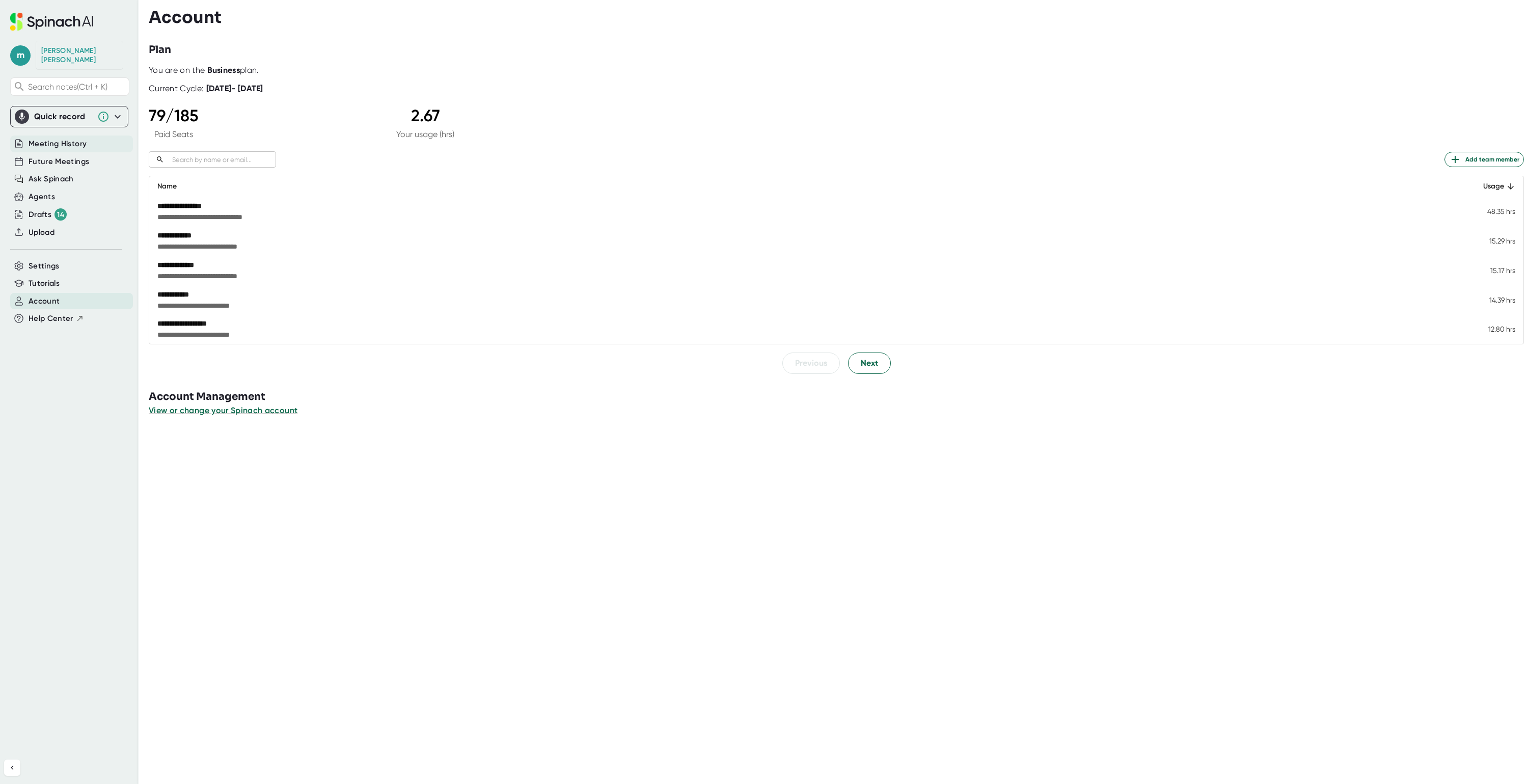
click at [48, 139] on span "Meeting History" at bounding box center [57, 144] width 58 height 12
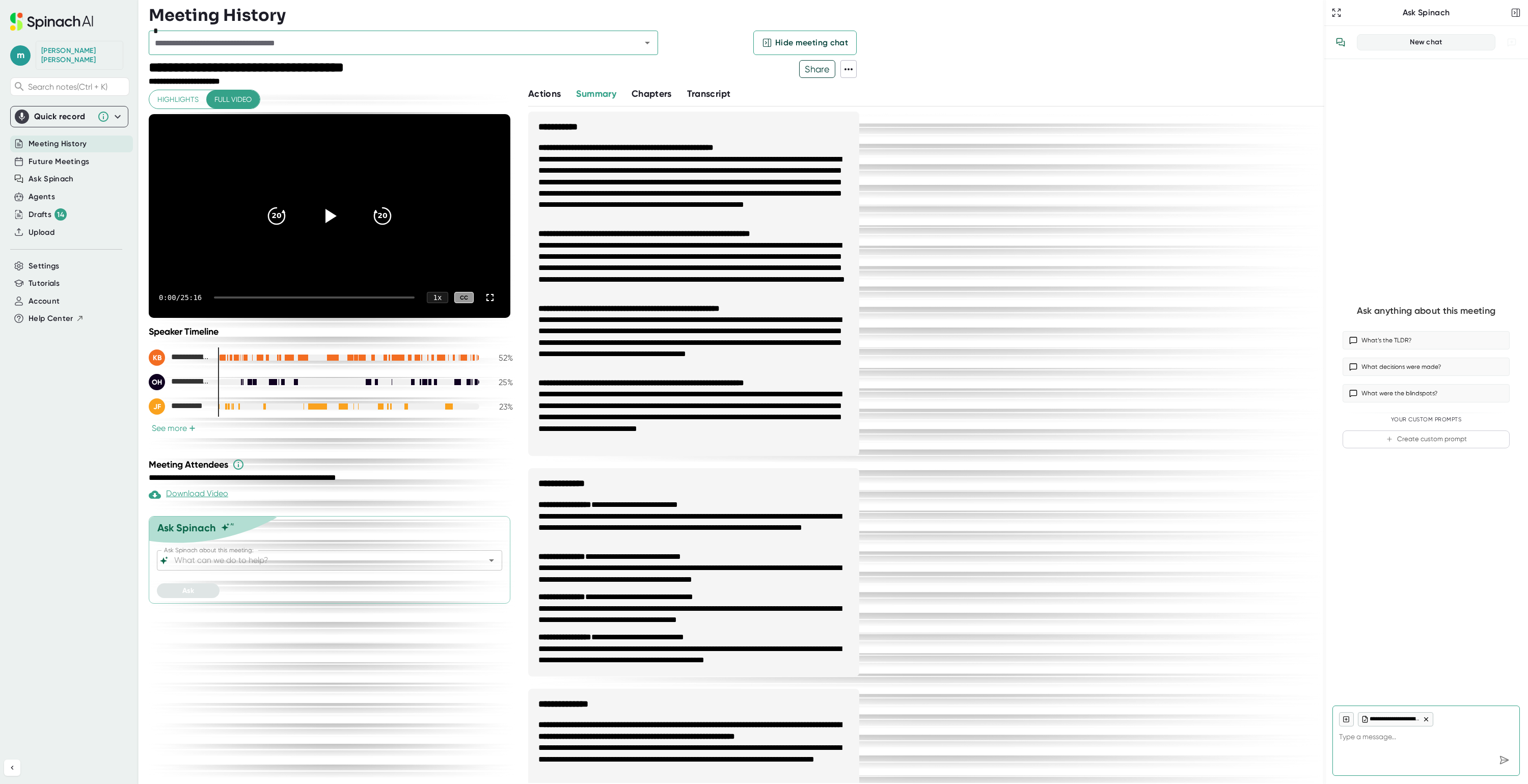
click at [61, 138] on span "Meeting History" at bounding box center [57, 144] width 58 height 12
type textarea "x"
click at [59, 157] on span "Future Meetings" at bounding box center [59, 162] width 61 height 12
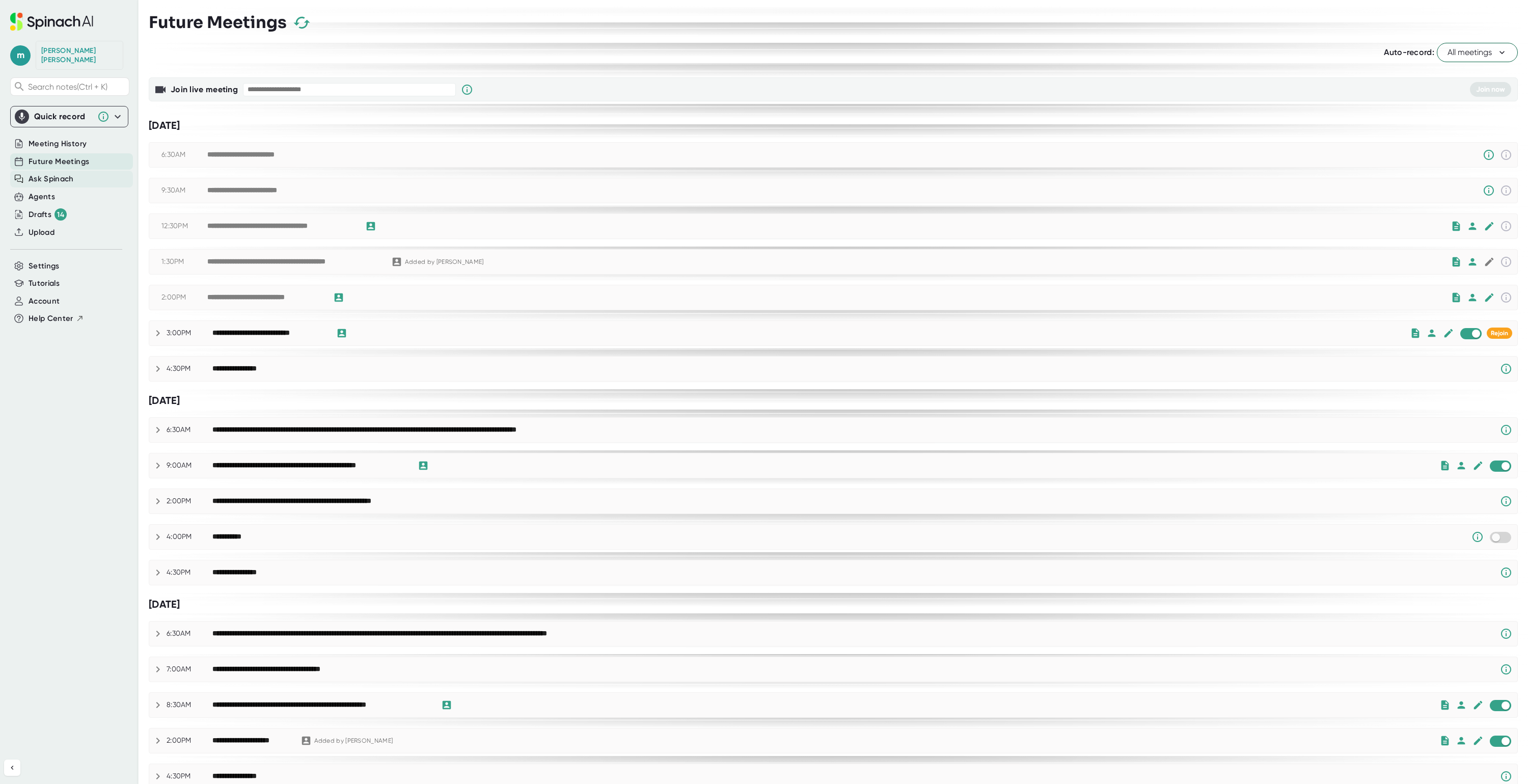
click at [47, 173] on span "Ask Spinach" at bounding box center [51, 179] width 45 height 12
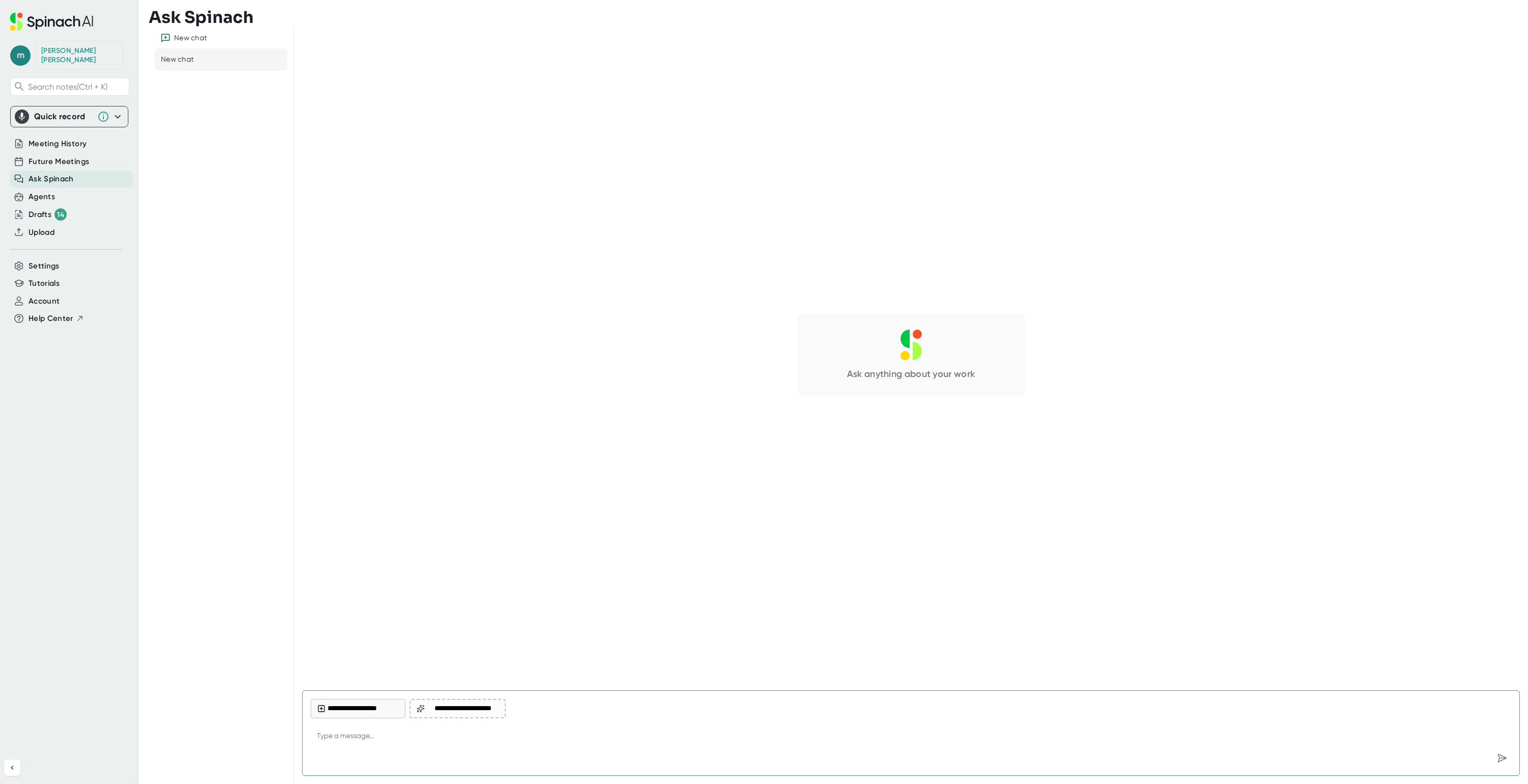
type textarea "x"
click at [23, 47] on span "m" at bounding box center [20, 55] width 21 height 21
click at [230, 306] on div at bounding box center [764, 392] width 1528 height 784
click at [37, 210] on div "Drafts 14" at bounding box center [47, 214] width 38 height 12
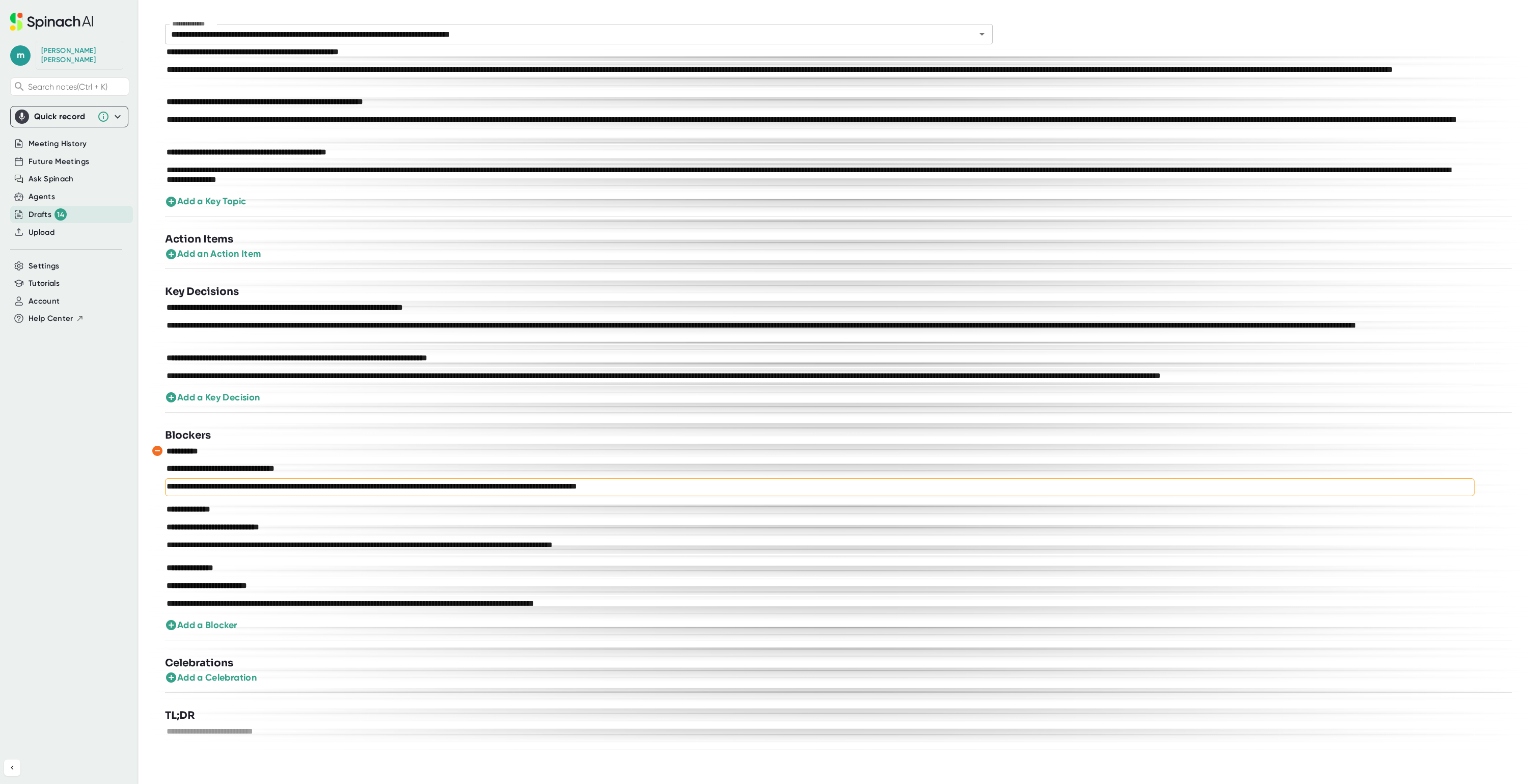
scroll to position [210, 0]
click at [43, 227] on span "Upload" at bounding box center [41, 233] width 26 height 12
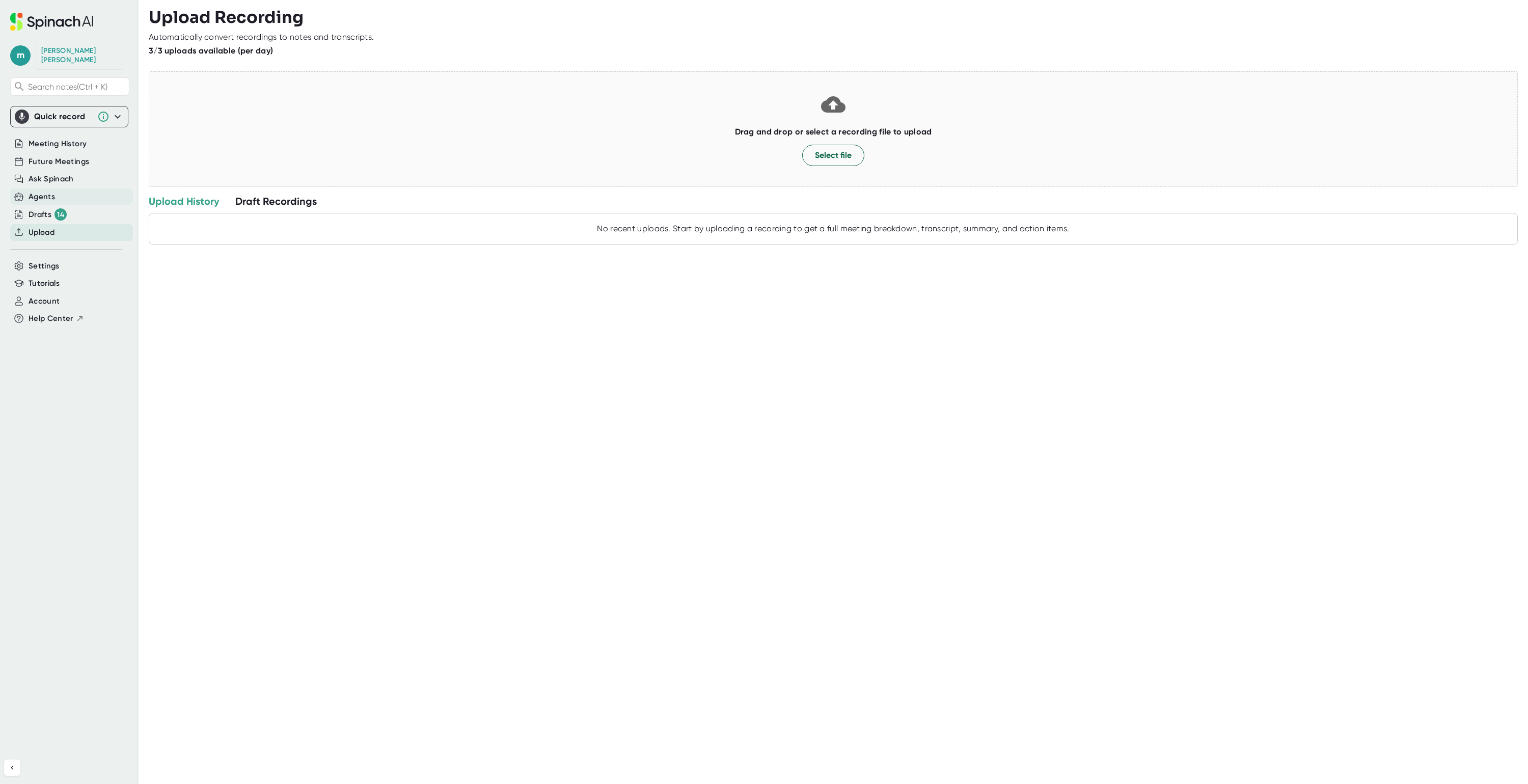
click at [43, 191] on div "Agents" at bounding box center [42, 197] width 27 height 12
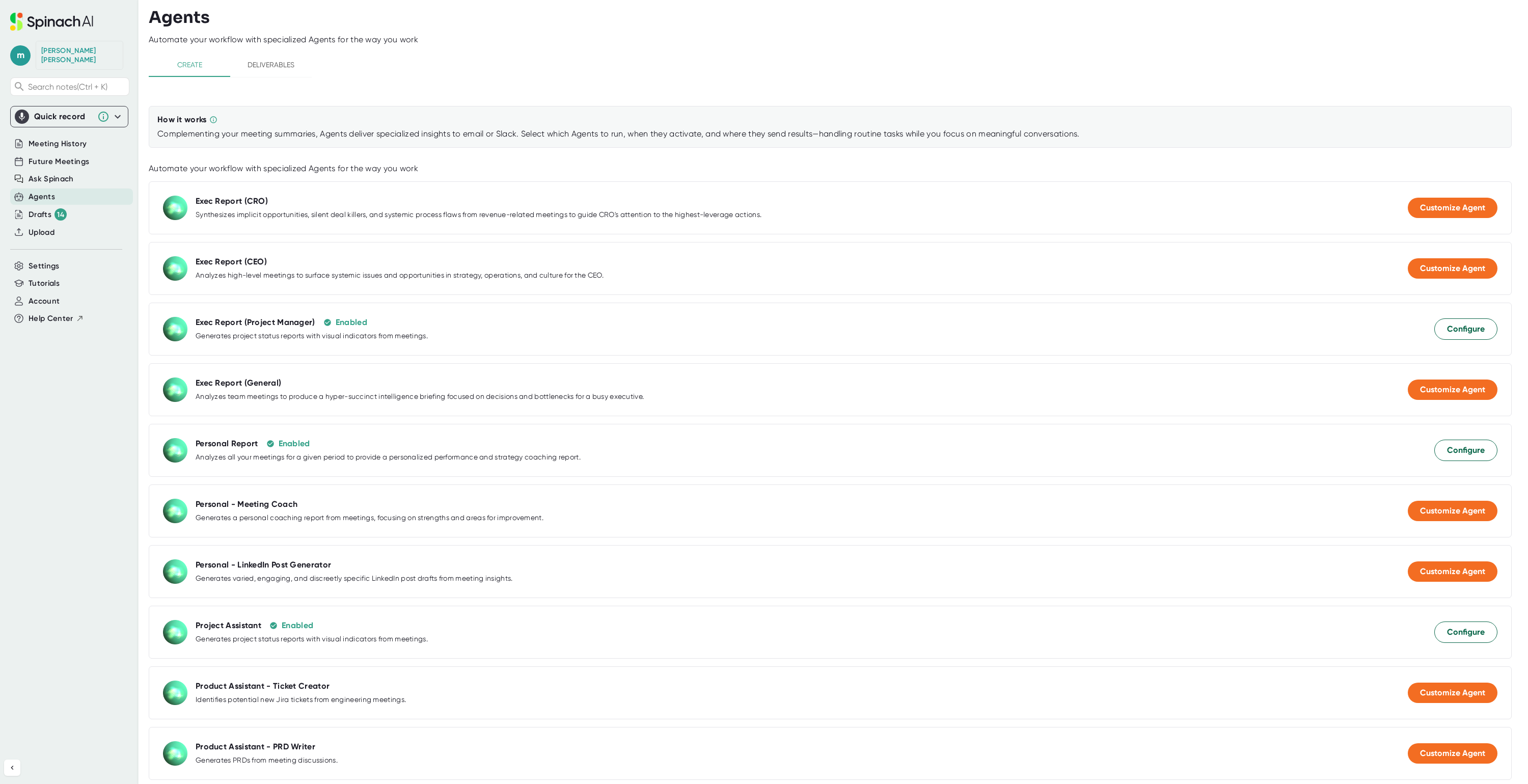
click at [265, 63] on span "Deliverables" at bounding box center [271, 65] width 69 height 13
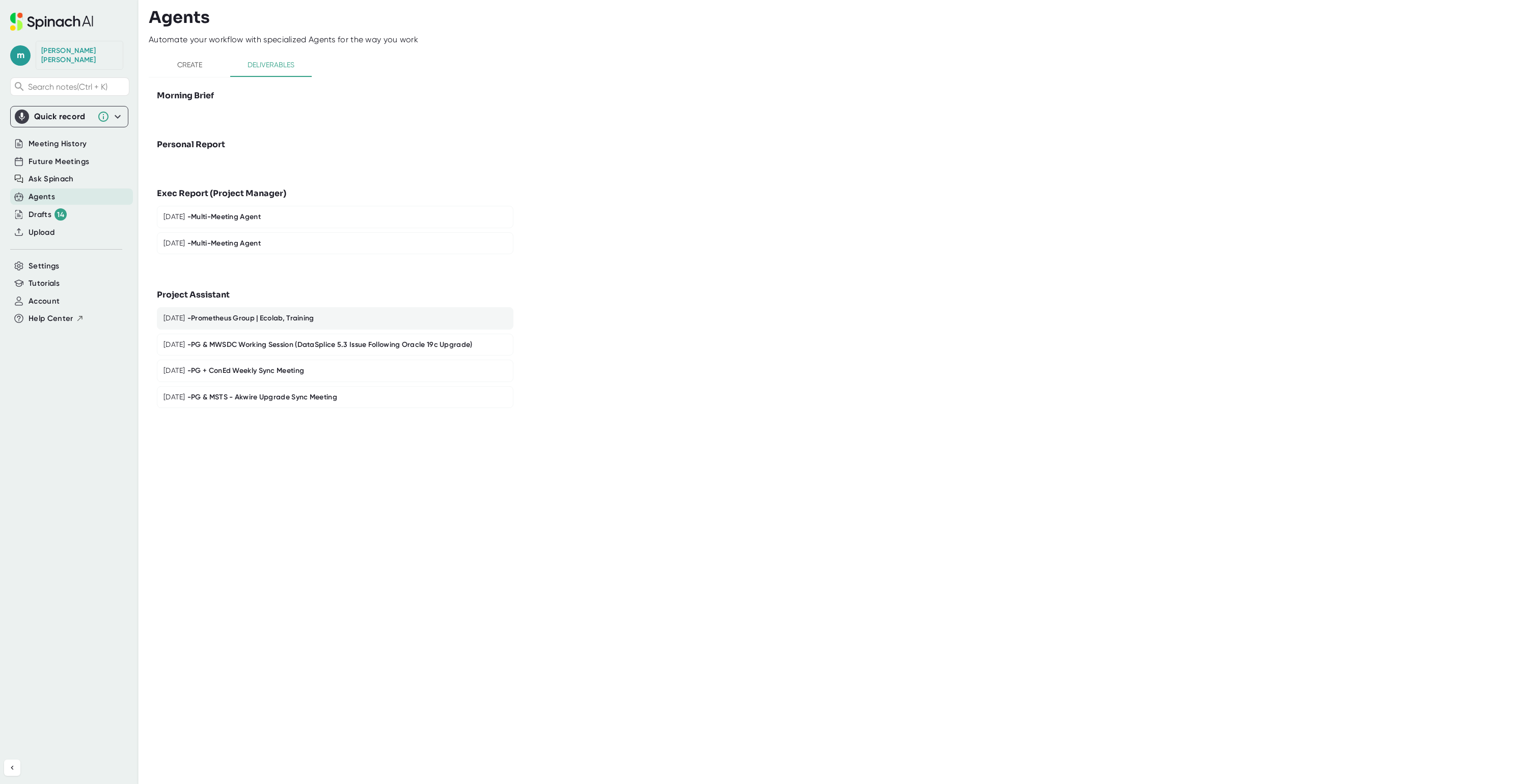
click at [271, 318] on div "- Prometheus Group | Ecolab, Training" at bounding box center [251, 319] width 127 height 9
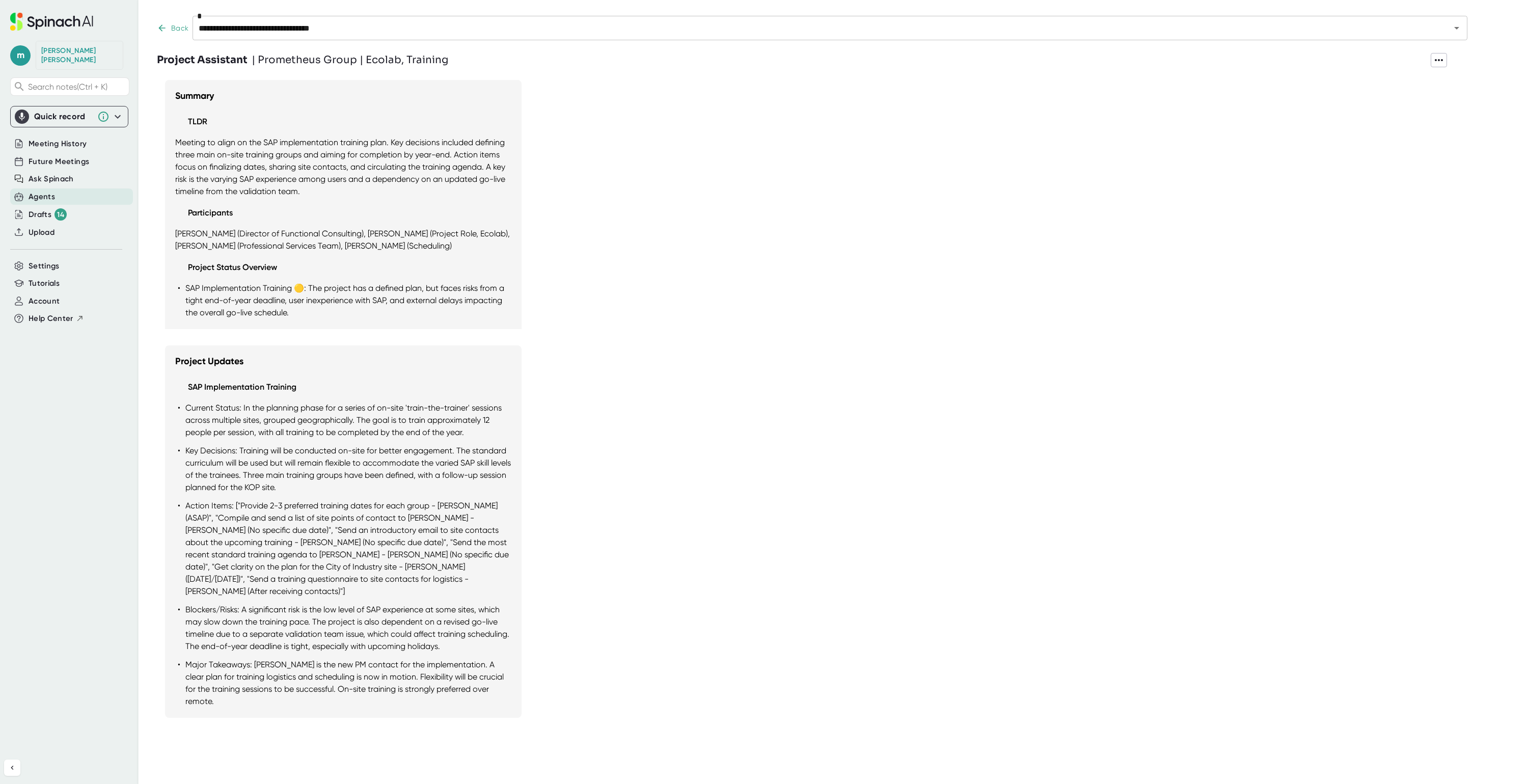
click at [177, 31] on div "Back" at bounding box center [172, 28] width 31 height 11
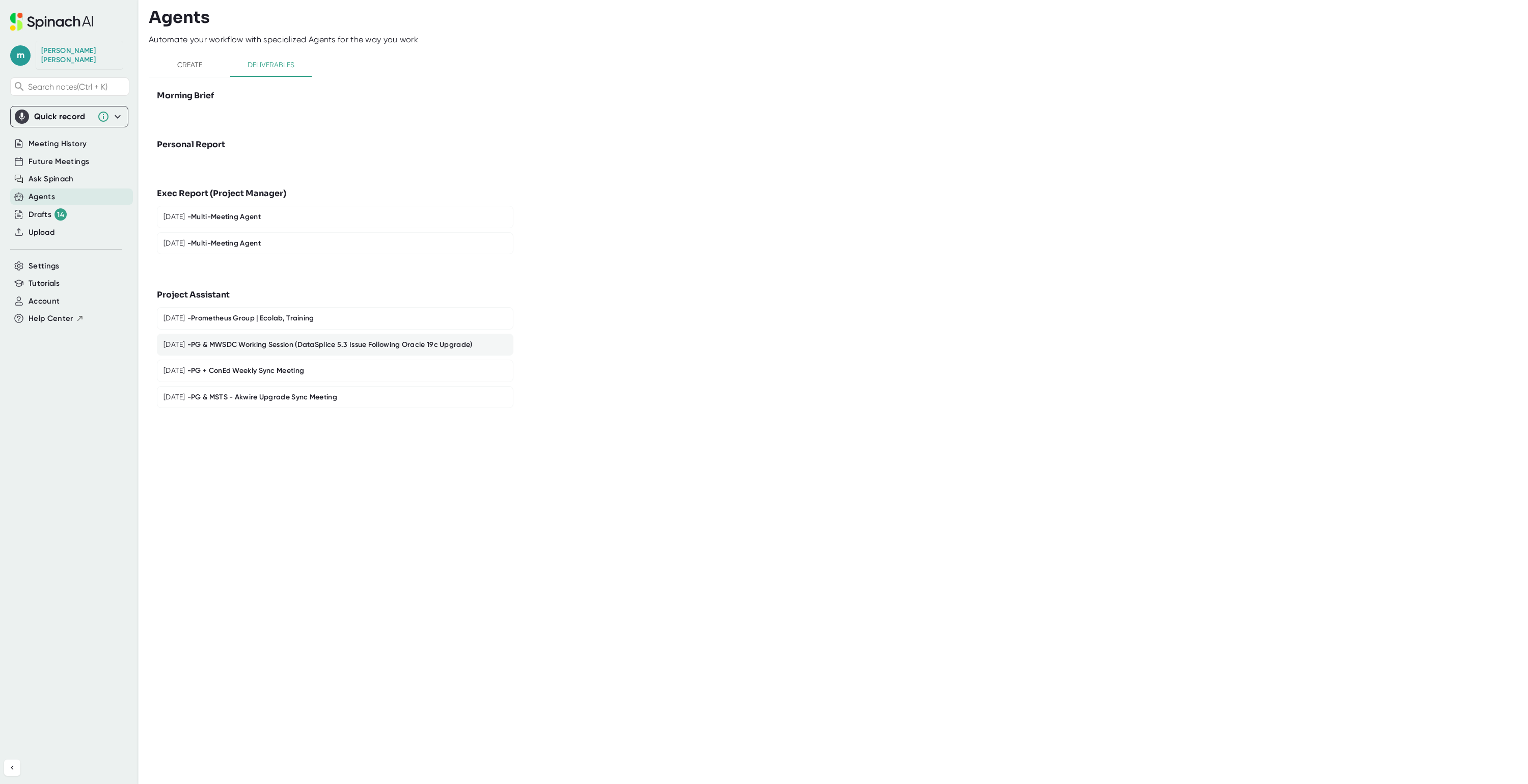
click at [253, 344] on div "- PG & MWSDC Working Session (DataSplice 5.3 Issue Following Oracle 19c Upgrade)" at bounding box center [330, 345] width 285 height 9
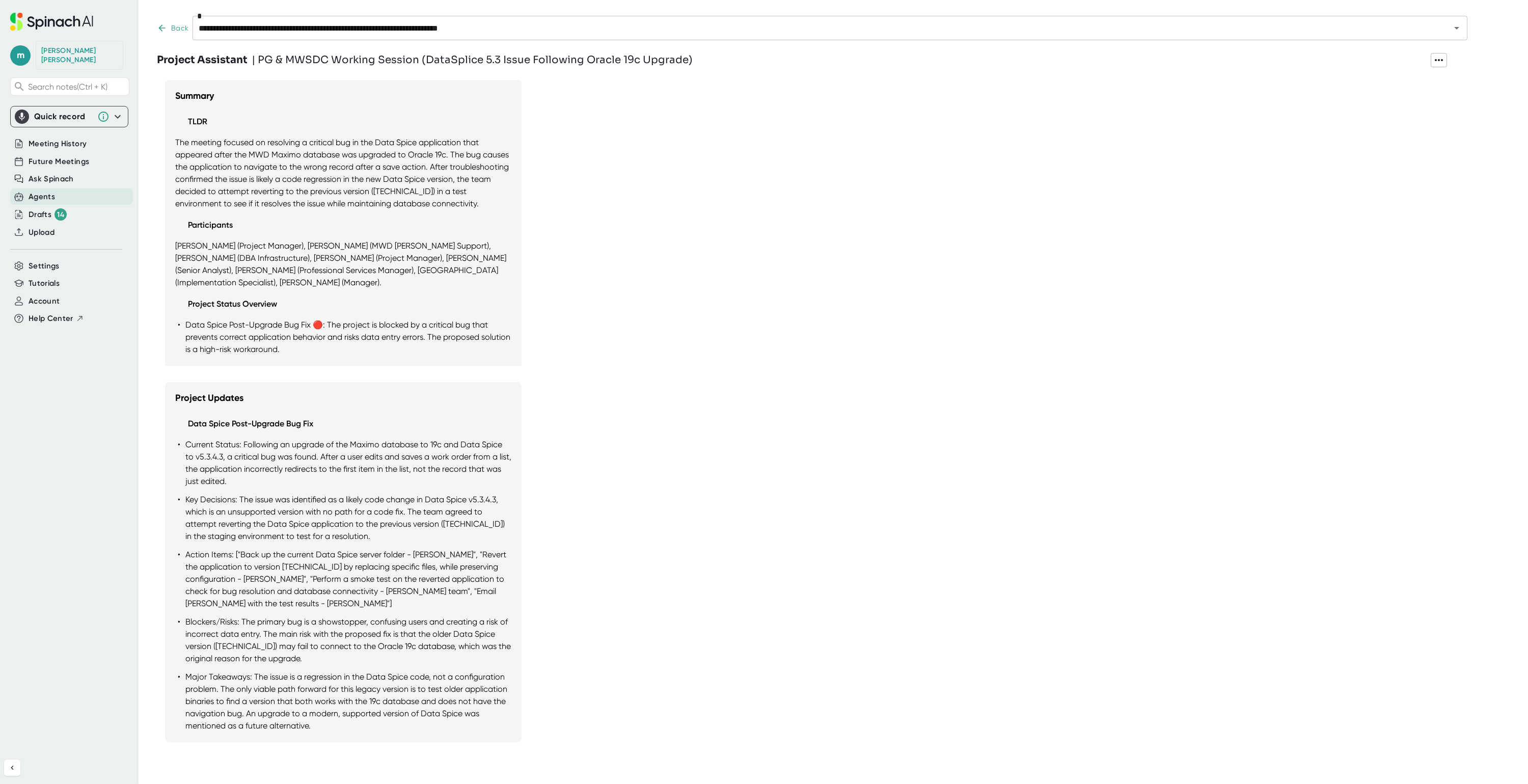
click at [159, 26] on icon at bounding box center [161, 27] width 10 height 10
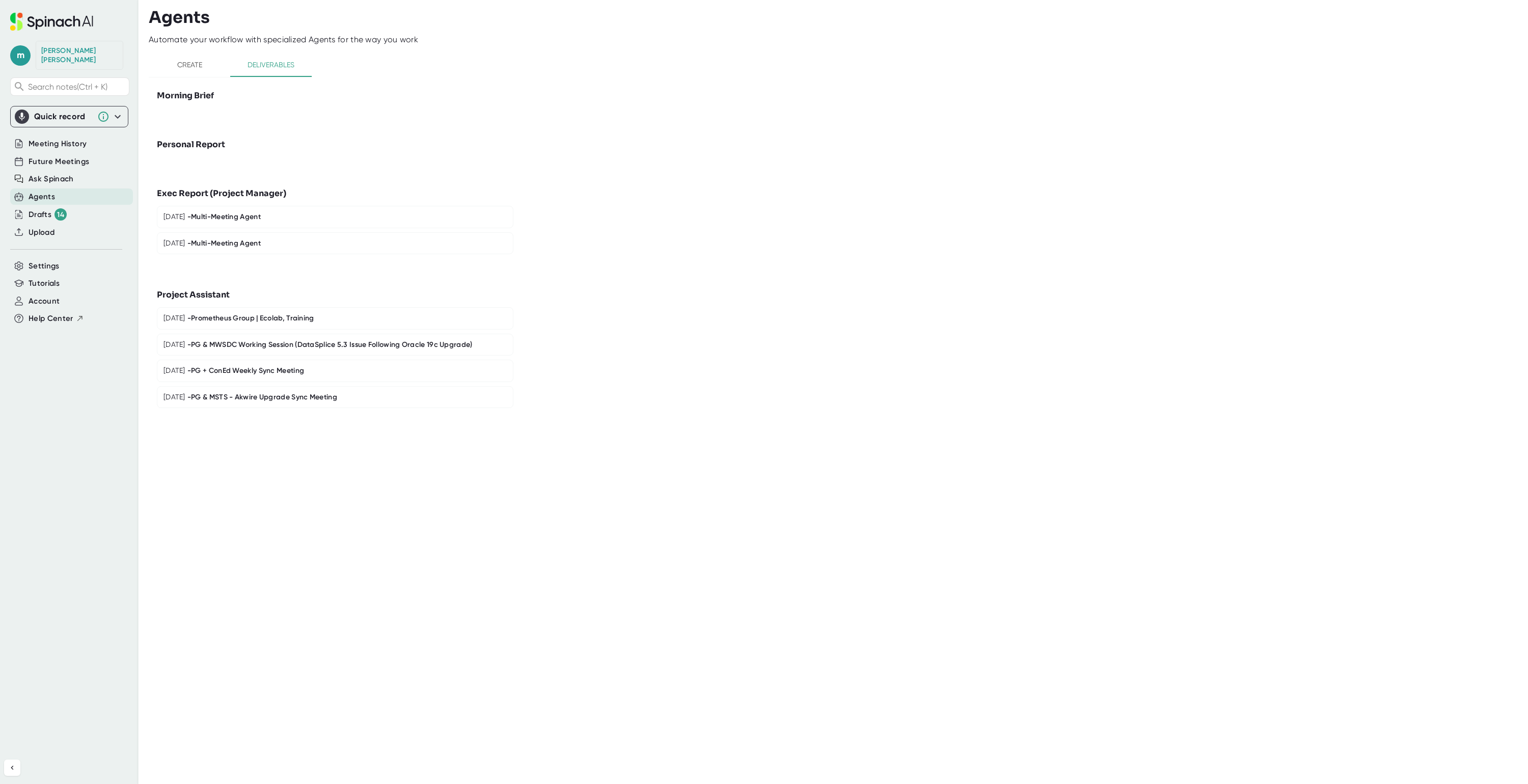
click at [193, 66] on span "Create" at bounding box center [189, 65] width 69 height 13
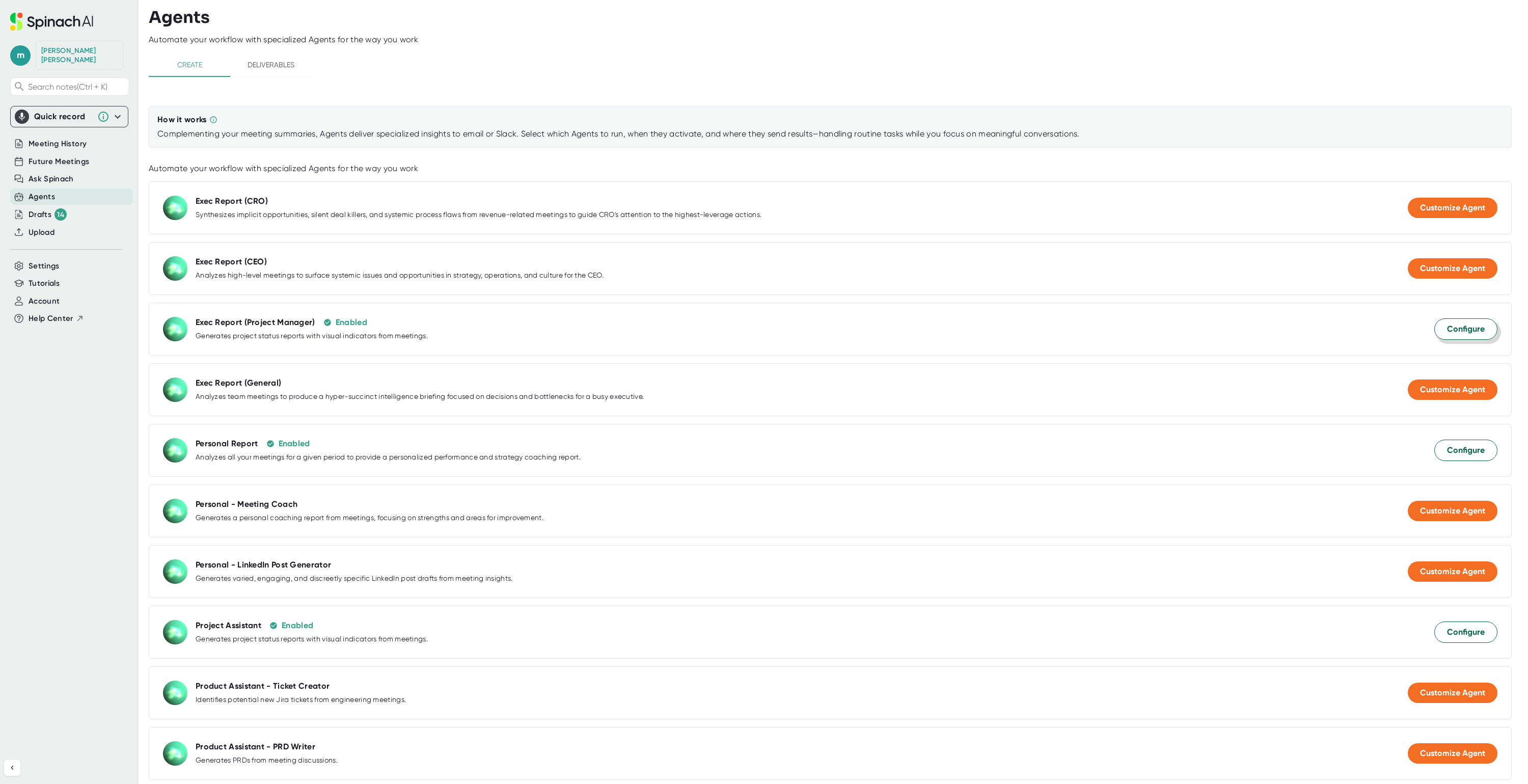
click at [1447, 332] on span "Configure" at bounding box center [1465, 329] width 38 height 12
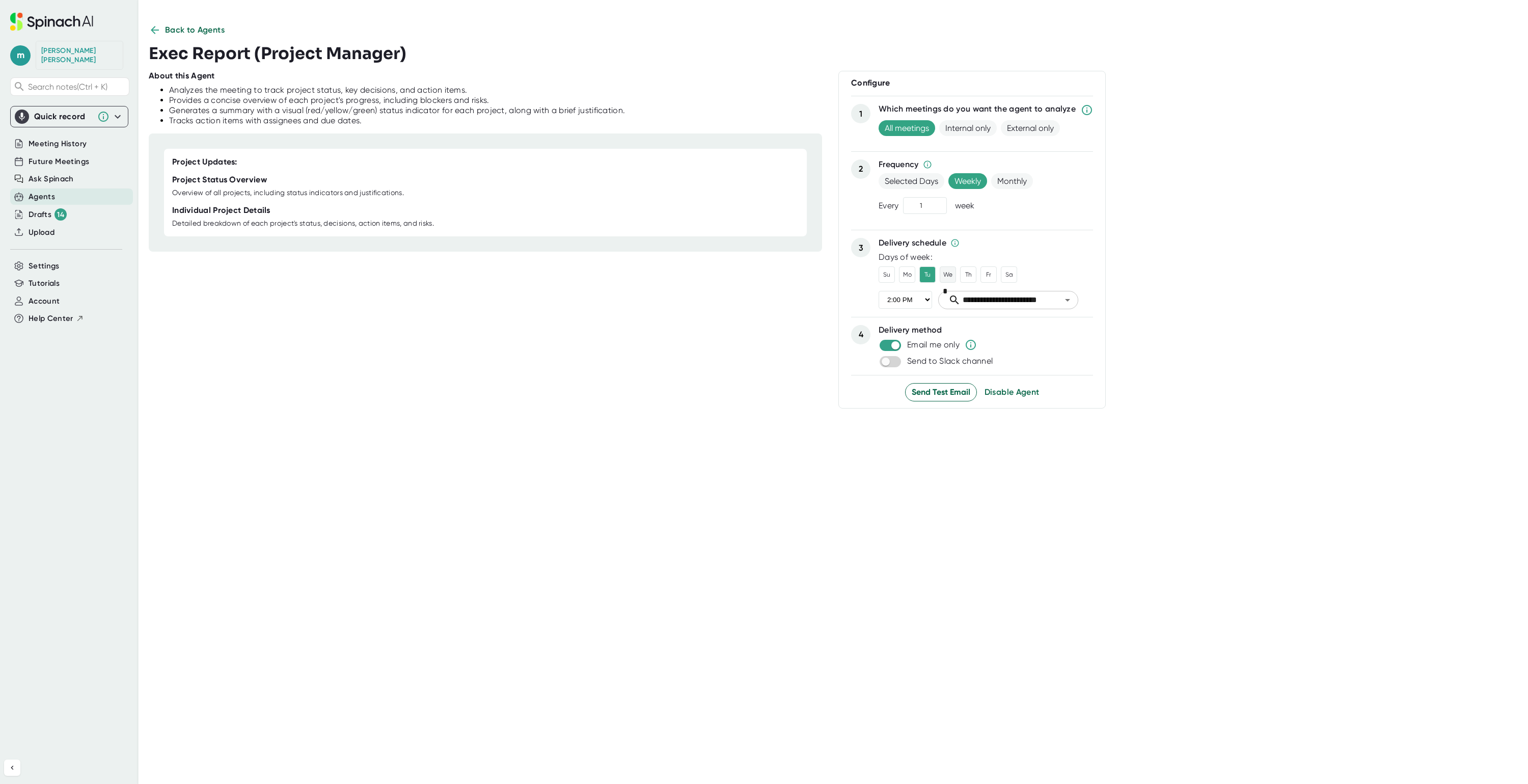
click at [946, 275] on button "We" at bounding box center [947, 275] width 16 height 16
click at [966, 273] on button "Th" at bounding box center [968, 275] width 16 height 16
click at [923, 301] on select "12:00 AM 1:00 AM 2:00 AM 3:00 AM 4:00 AM 5:00 AM 6:00 AM 7:00 AM 8:00 AM 9:00 A…" at bounding box center [905, 299] width 53 height 18
click at [879, 292] on select "12:00 AM 1:00 AM 2:00 AM 3:00 AM 4:00 AM 5:00 AM 6:00 AM 7:00 AM 8:00 AM 9:00 A…" at bounding box center [905, 299] width 53 height 18
click at [941, 278] on button "We" at bounding box center [947, 275] width 16 height 16
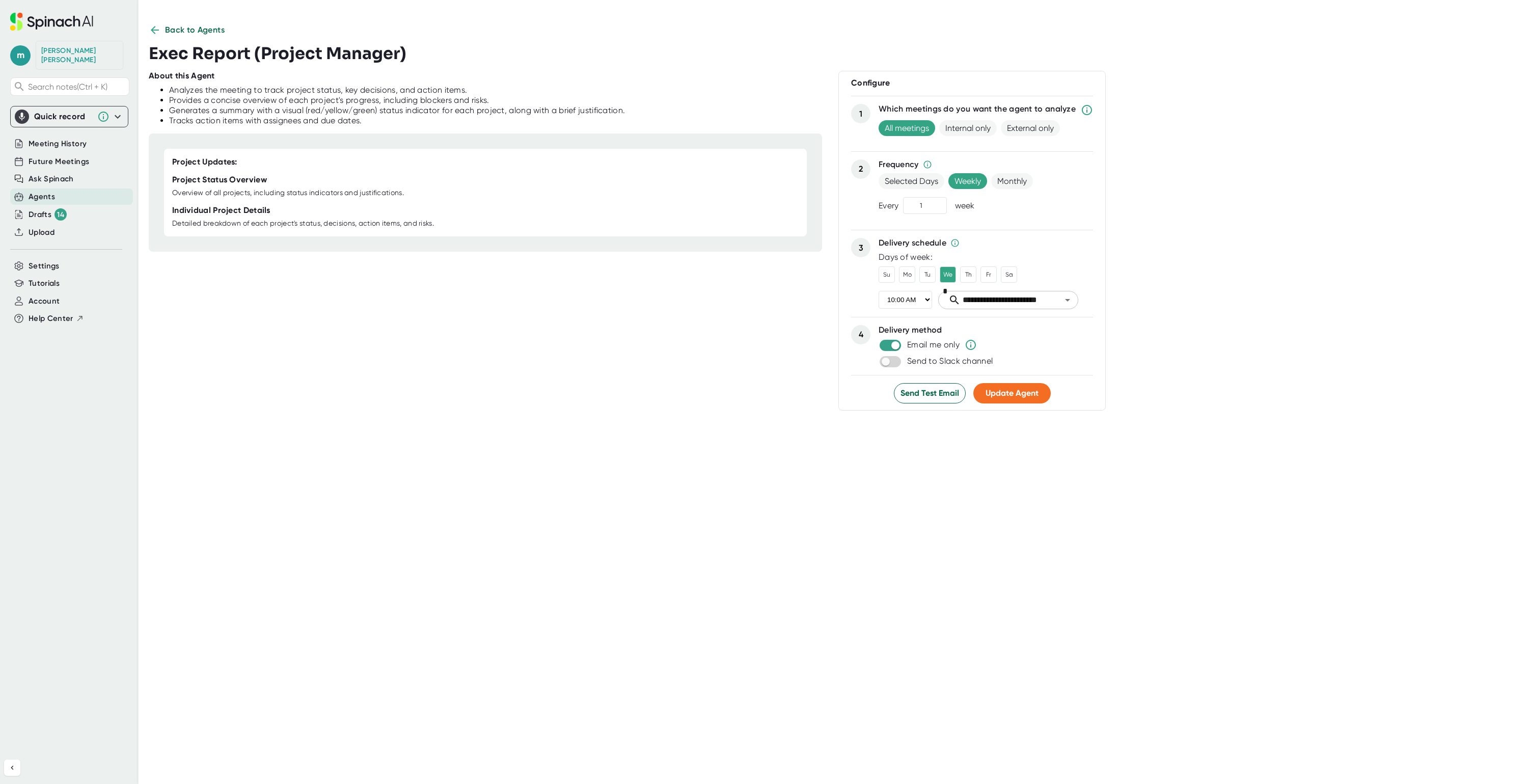
click at [923, 300] on select "12:00 AM 1:00 AM 2:00 AM 3:00 AM 4:00 AM 5:00 AM 6:00 AM 7:00 AM 8:00 AM 9:00 A…" at bounding box center [905, 299] width 53 height 18
click at [879, 292] on select "12:00 AM 1:00 AM 2:00 AM 3:00 AM 4:00 AM 5:00 AM 6:00 AM 7:00 AM 8:00 AM 9:00 A…" at bounding box center [905, 299] width 53 height 18
click at [951, 526] on div "Back to Agents Exec Report (Project Manager) About this Agent Analyzes the meet…" at bounding box center [838, 392] width 1379 height 737
click at [1001, 396] on span "Update Agent" at bounding box center [1011, 393] width 53 height 10
click at [960, 274] on button "Th" at bounding box center [968, 275] width 16 height 16
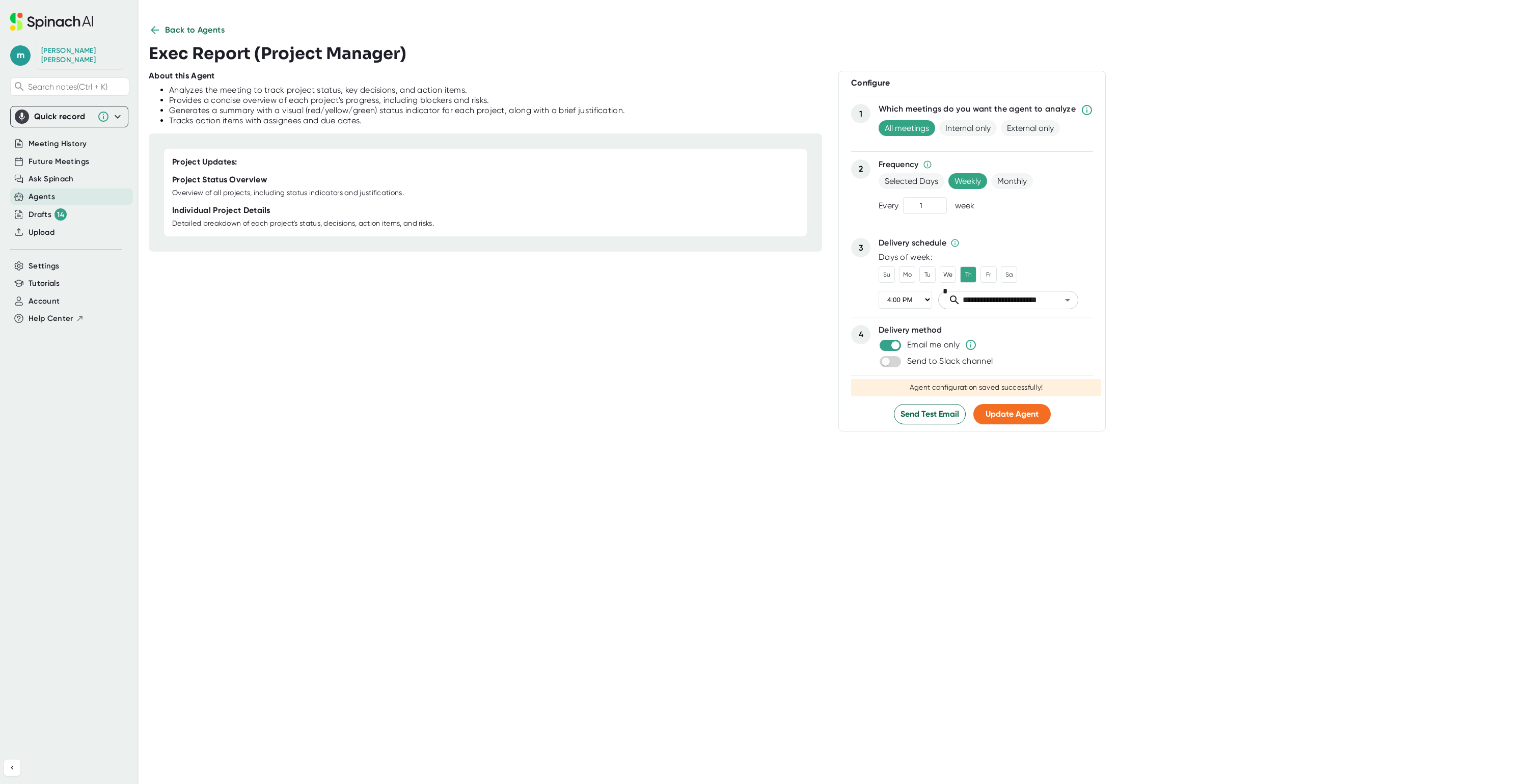
click at [919, 299] on select "12:00 AM 1:00 AM 2:00 AM 3:00 AM 4:00 AM 5:00 AM 6:00 AM 7:00 AM 8:00 AM 9:00 A…" at bounding box center [905, 299] width 53 height 18
select select "11:00"
click at [879, 292] on select "12:00 AM 1:00 AM 2:00 AM 3:00 AM 4:00 AM 5:00 AM 6:00 AM 7:00 AM 8:00 AM 9:00 A…" at bounding box center [905, 299] width 53 height 18
click at [937, 501] on div "Back to Agents Exec Report (Project Manager) About this Agent Analyzes the meet…" at bounding box center [838, 392] width 1379 height 737
click at [1010, 414] on span "Update Agent" at bounding box center [1011, 413] width 53 height 10
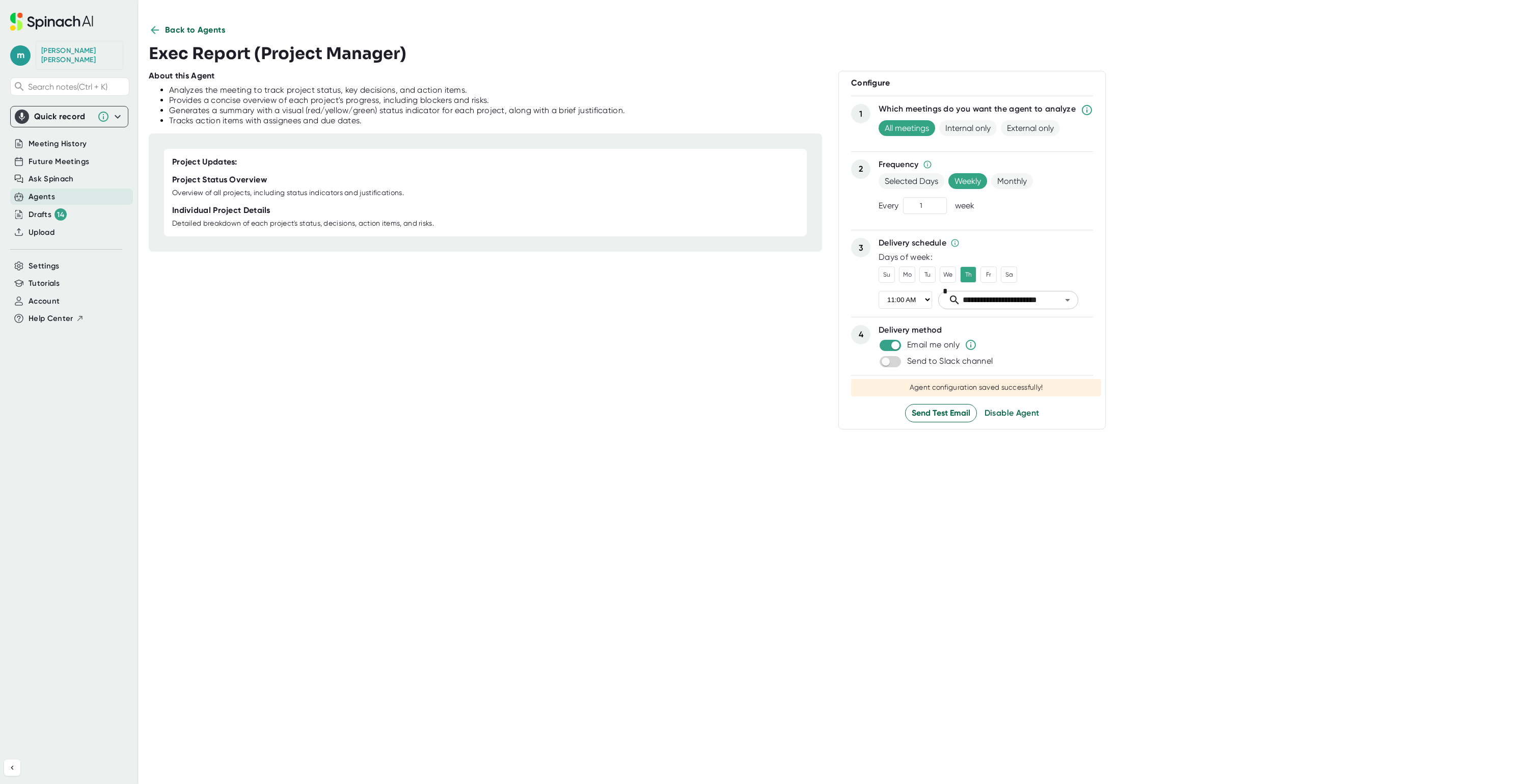
click at [168, 33] on span "Back to Agents" at bounding box center [195, 30] width 60 height 12
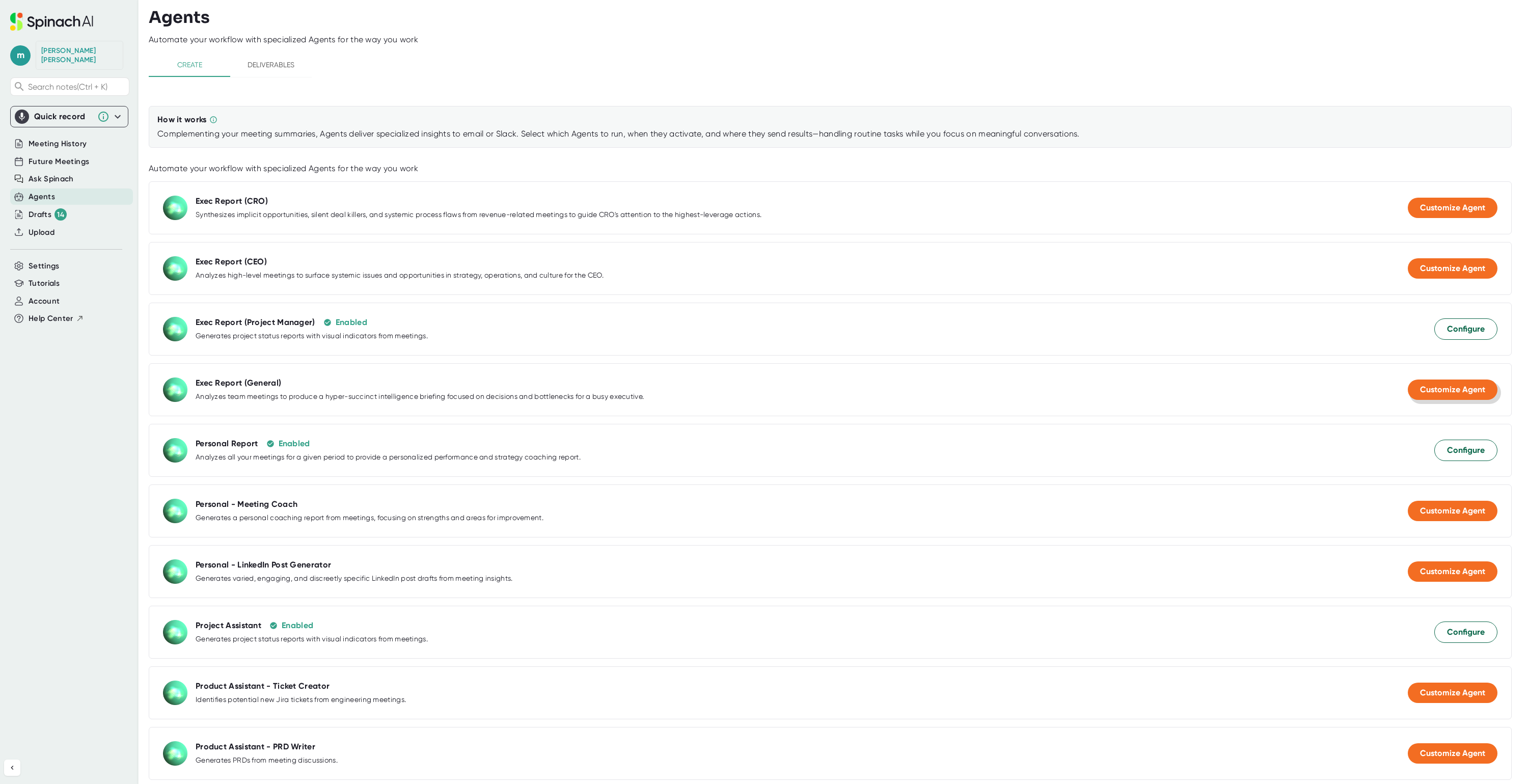
click at [1435, 388] on span "Customize Agent" at bounding box center [1453, 389] width 65 height 10
select select "11:00"
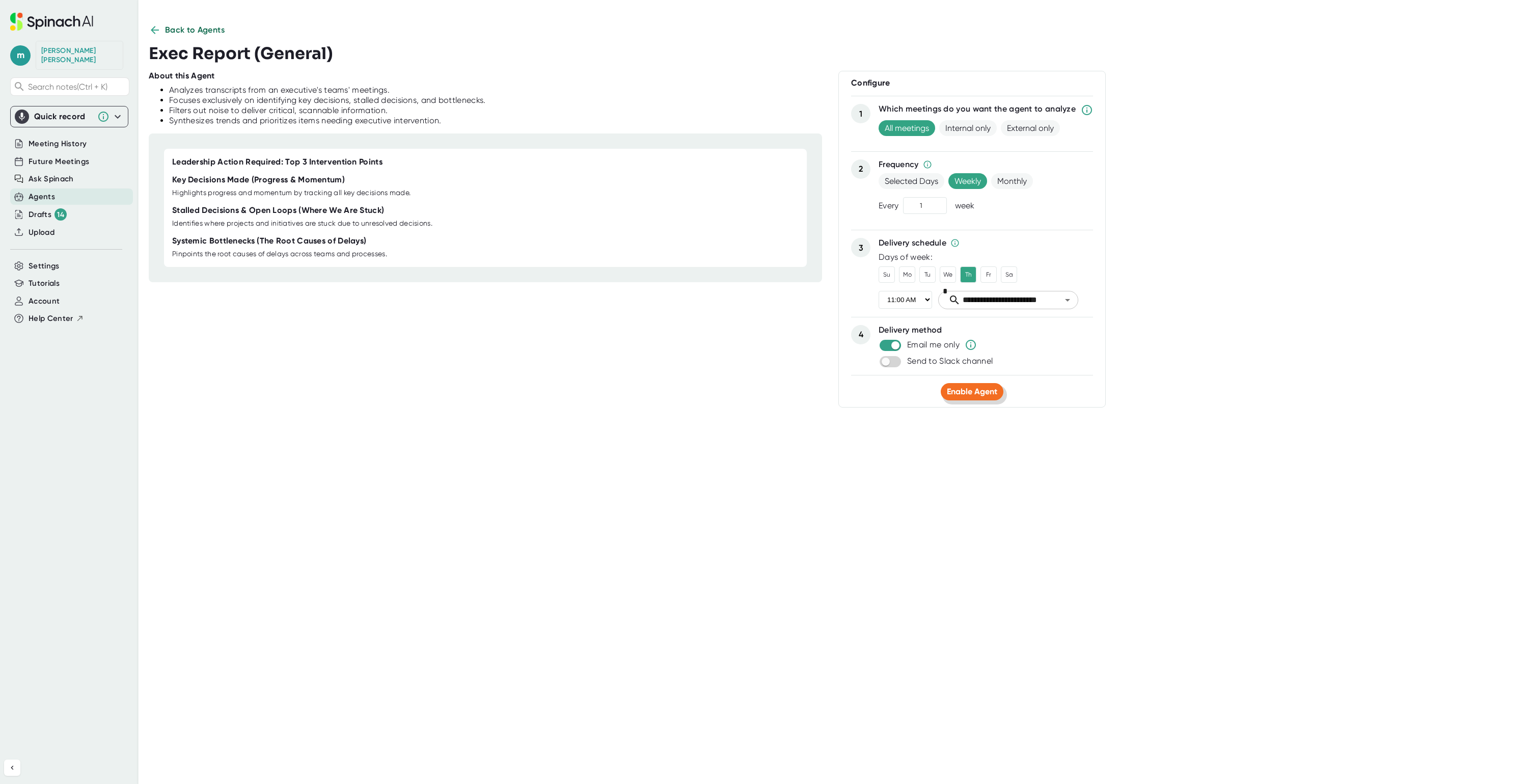
click at [963, 393] on span "Enable Agent" at bounding box center [972, 391] width 51 height 10
click at [154, 31] on icon at bounding box center [155, 30] width 12 height 12
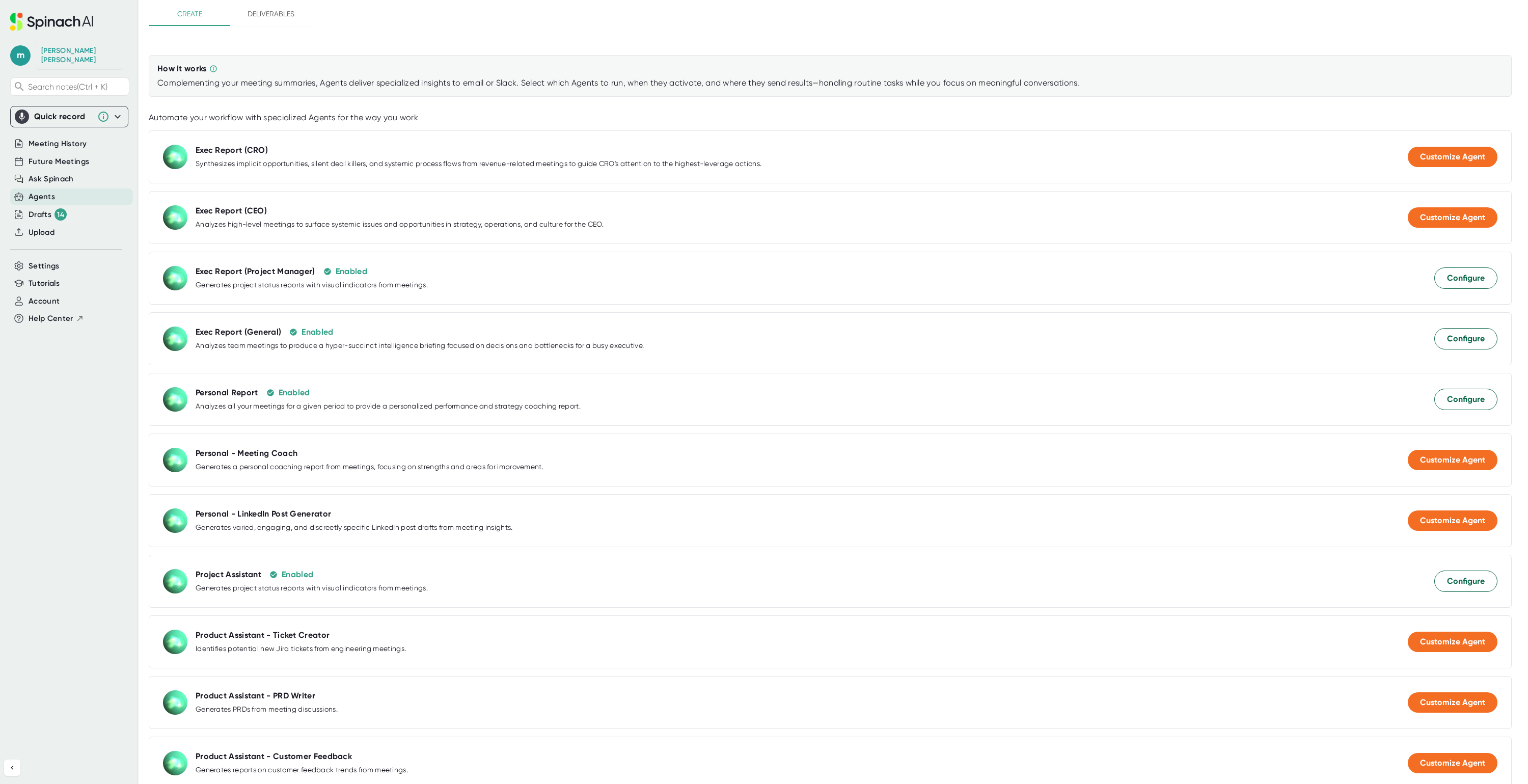
scroll to position [77, 0]
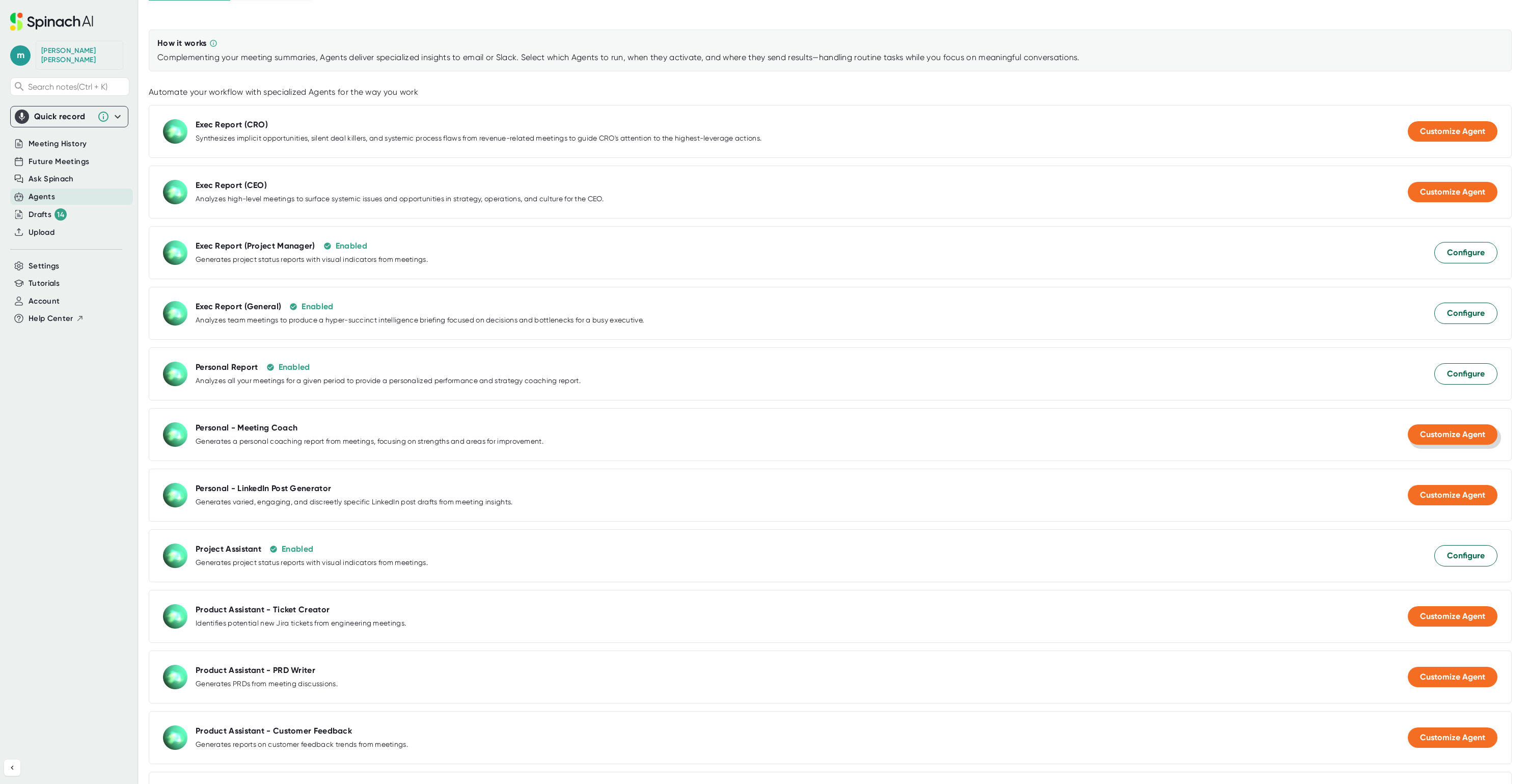
click at [1424, 435] on span "Customize Agent" at bounding box center [1453, 434] width 65 height 10
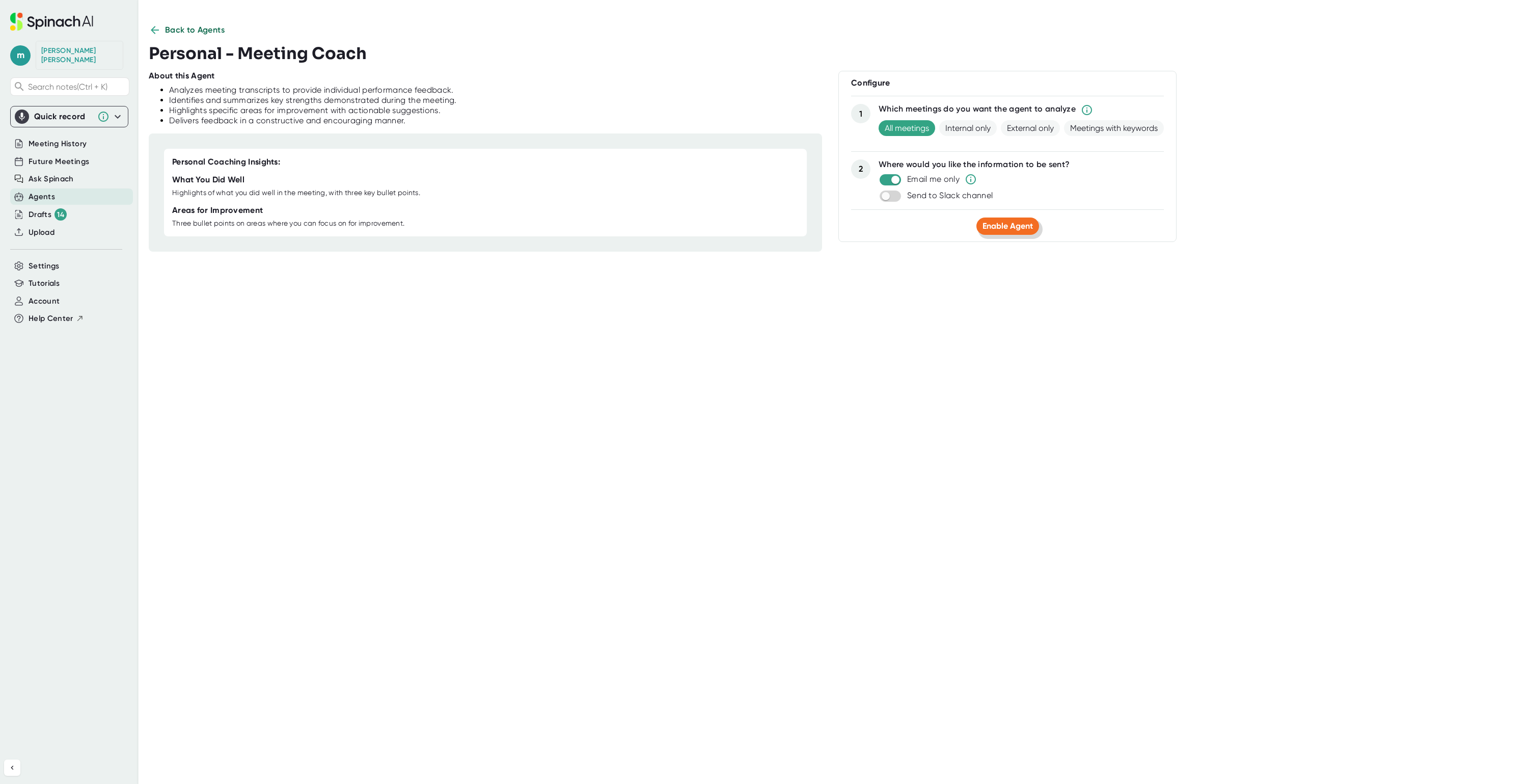
click at [1016, 227] on span "Enable Agent" at bounding box center [1008, 226] width 51 height 10
click at [153, 32] on icon at bounding box center [155, 30] width 8 height 8
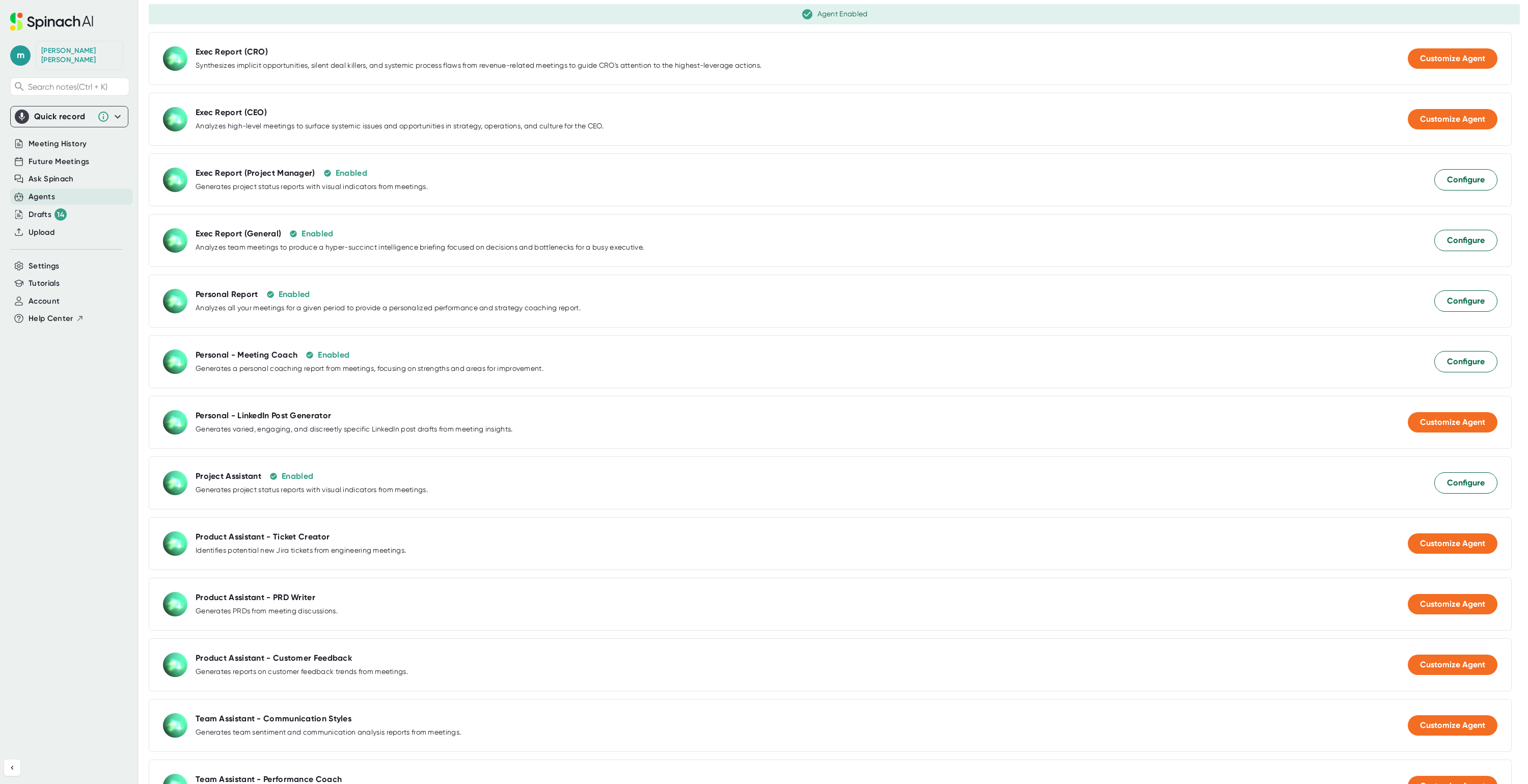
scroll to position [178, 0]
click at [1450, 489] on span "Configure" at bounding box center [1465, 482] width 38 height 12
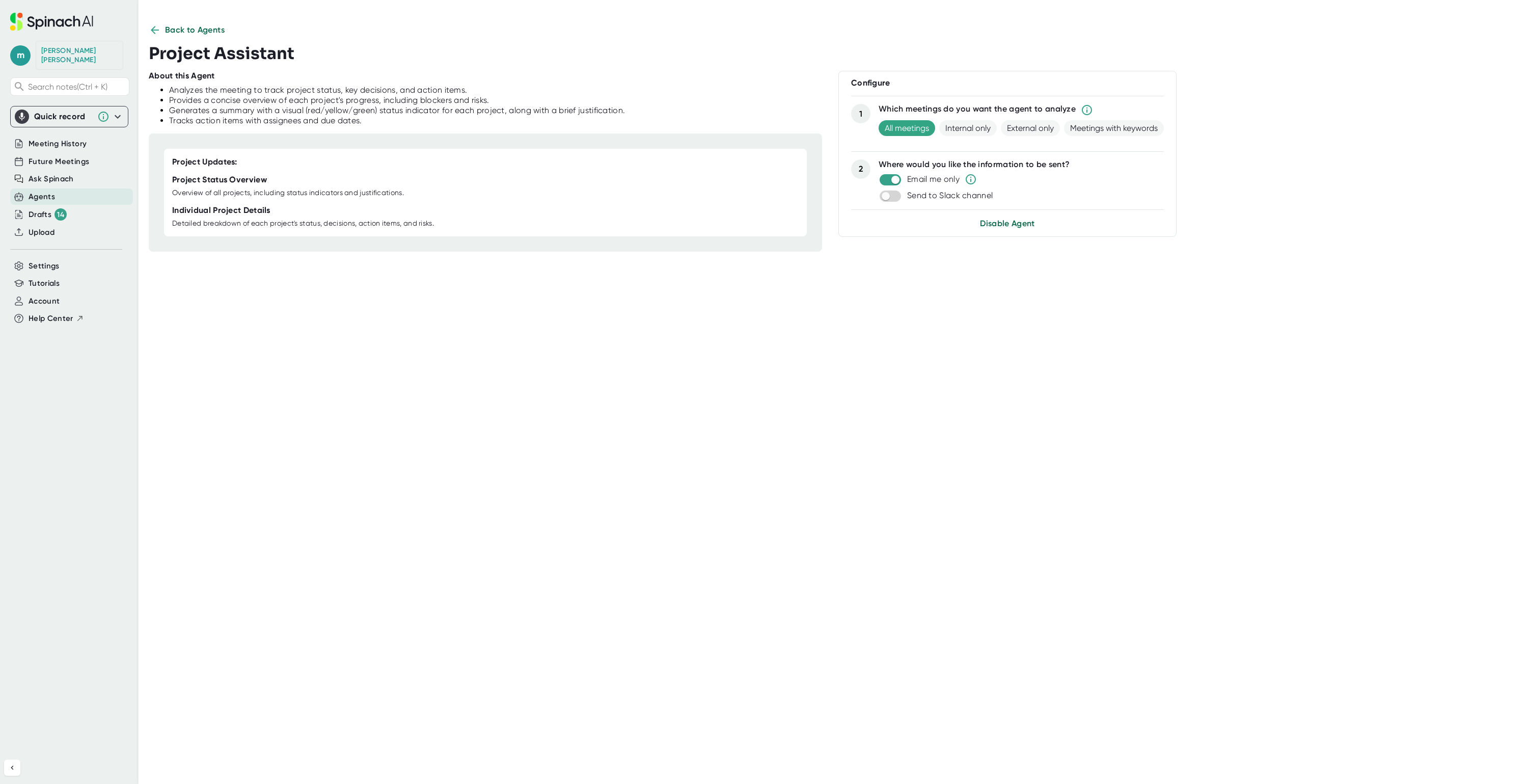
scroll to position [0, 0]
click at [153, 29] on icon at bounding box center [155, 30] width 12 height 12
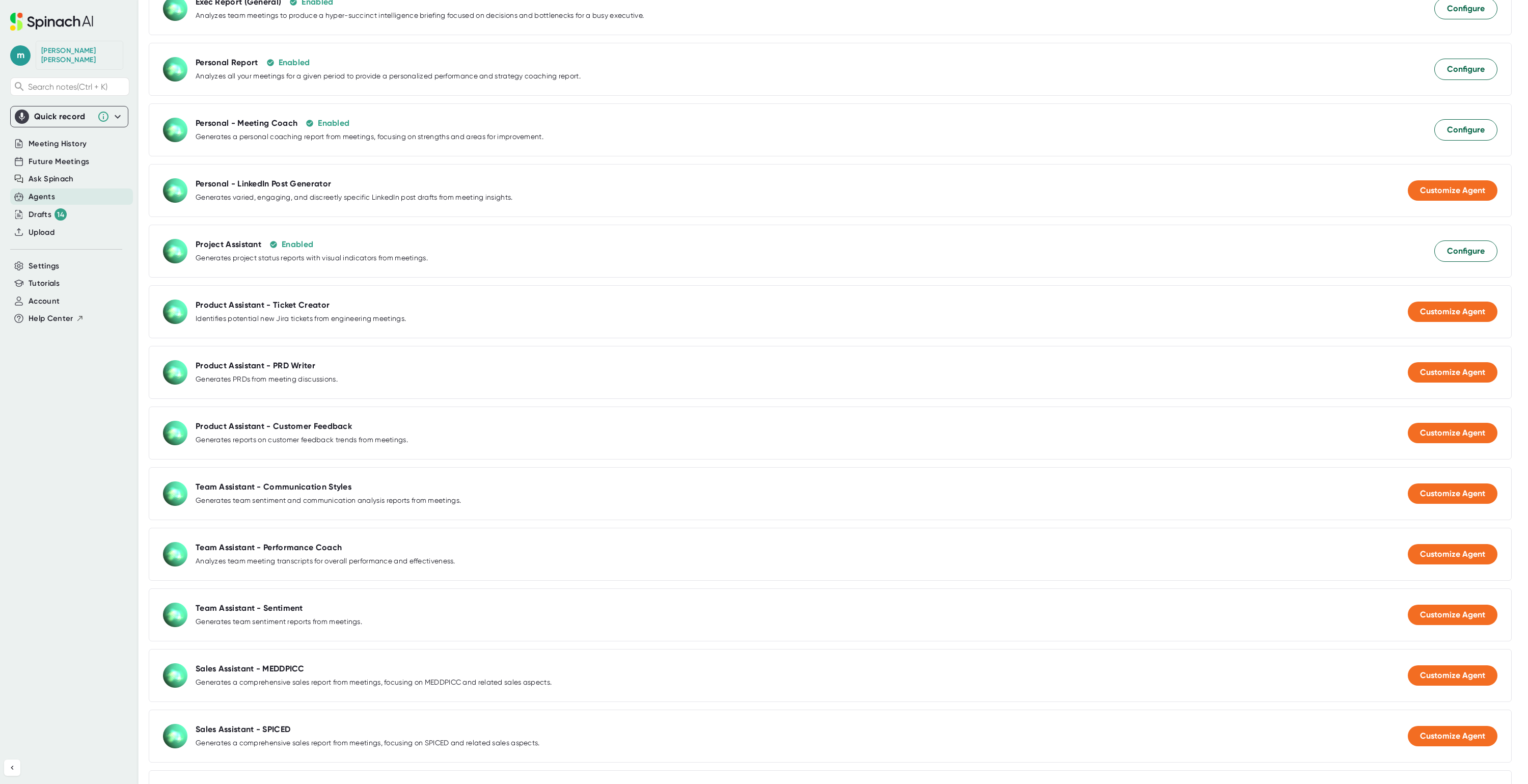
scroll to position [382, 0]
click at [1435, 497] on span "Customize Agent" at bounding box center [1453, 492] width 65 height 10
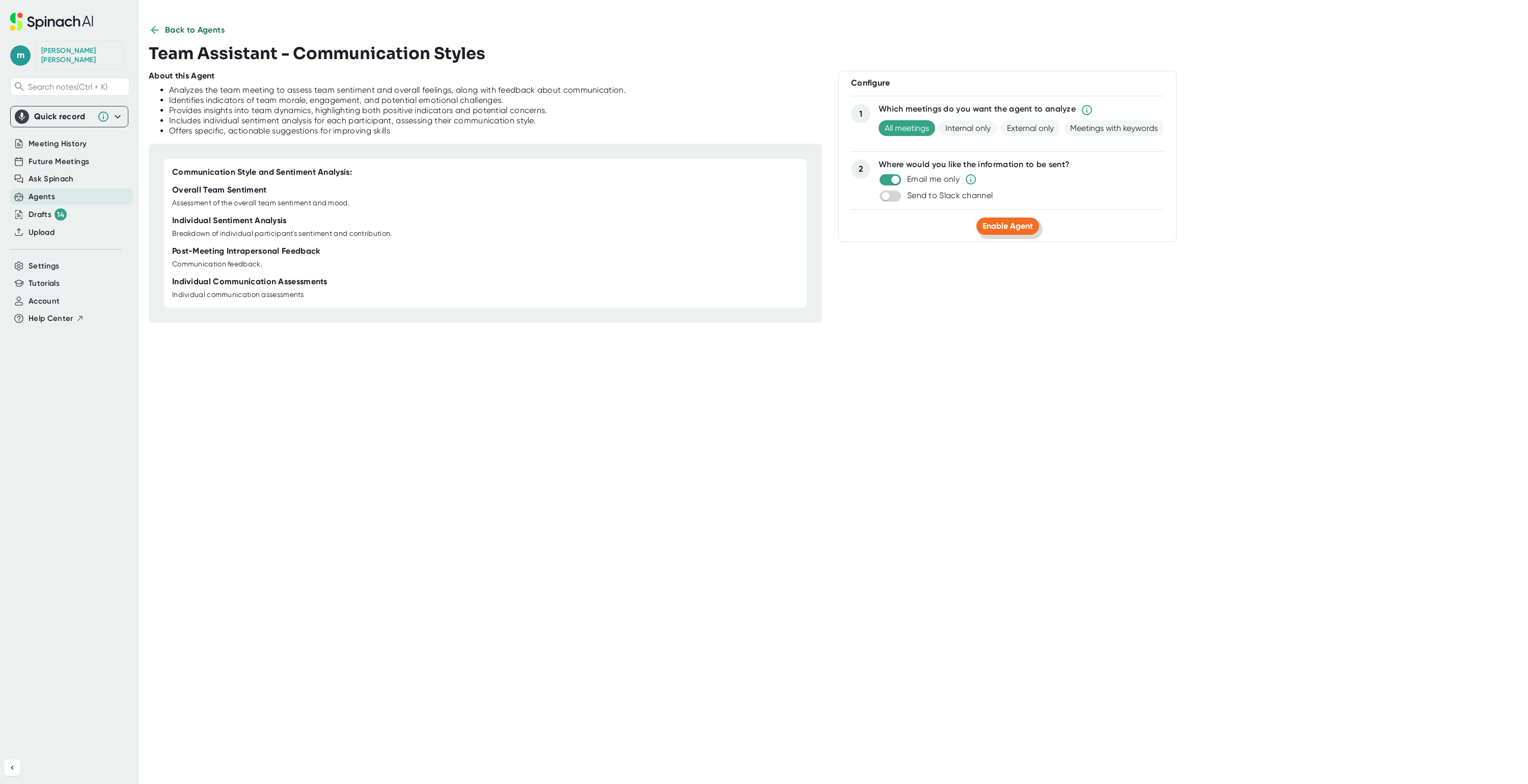
click at [997, 219] on button "Enable Agent" at bounding box center [1007, 226] width 63 height 17
click at [157, 29] on icon at bounding box center [155, 30] width 8 height 8
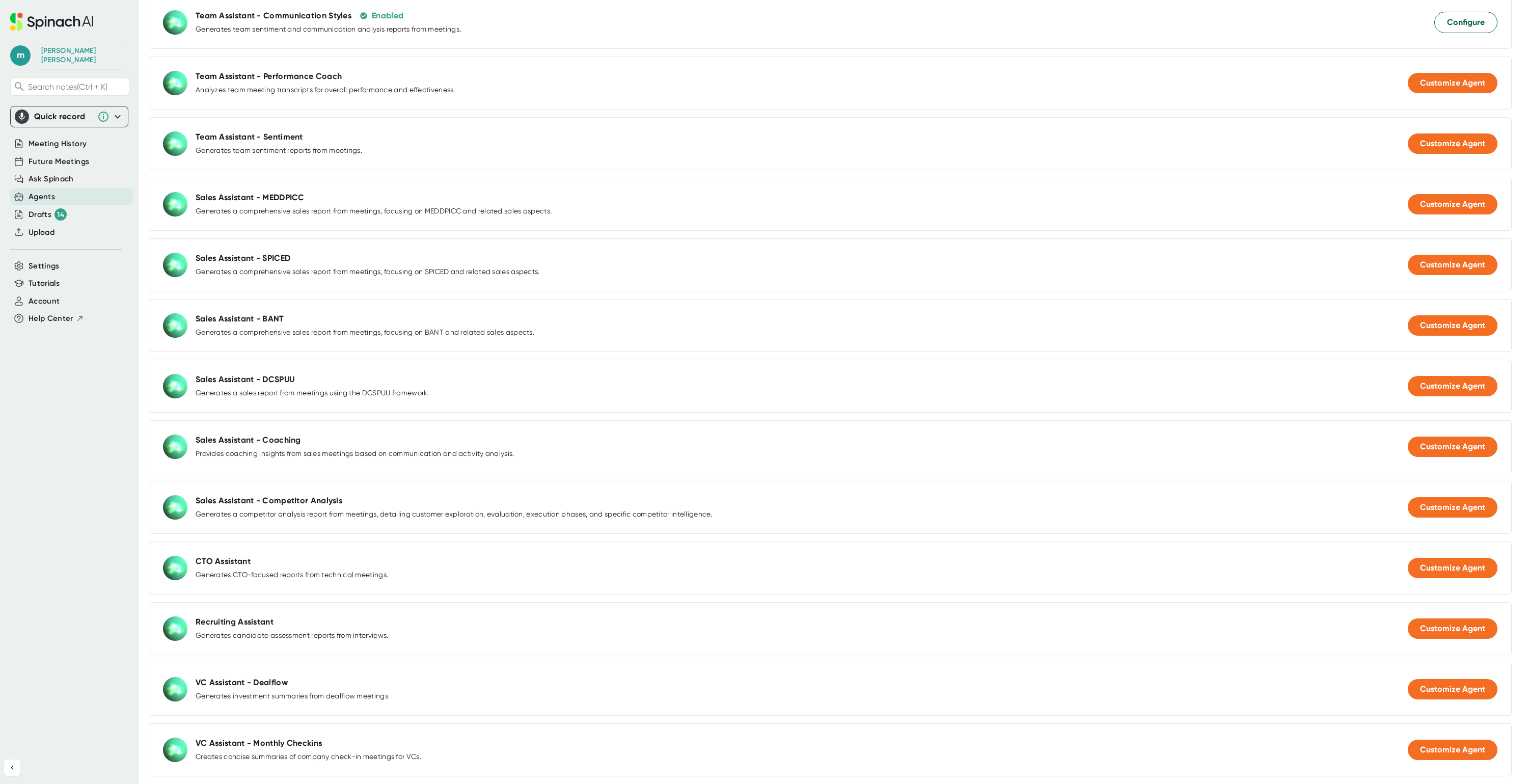
scroll to position [905, 0]
click at [53, 295] on span "Account" at bounding box center [44, 301] width 31 height 12
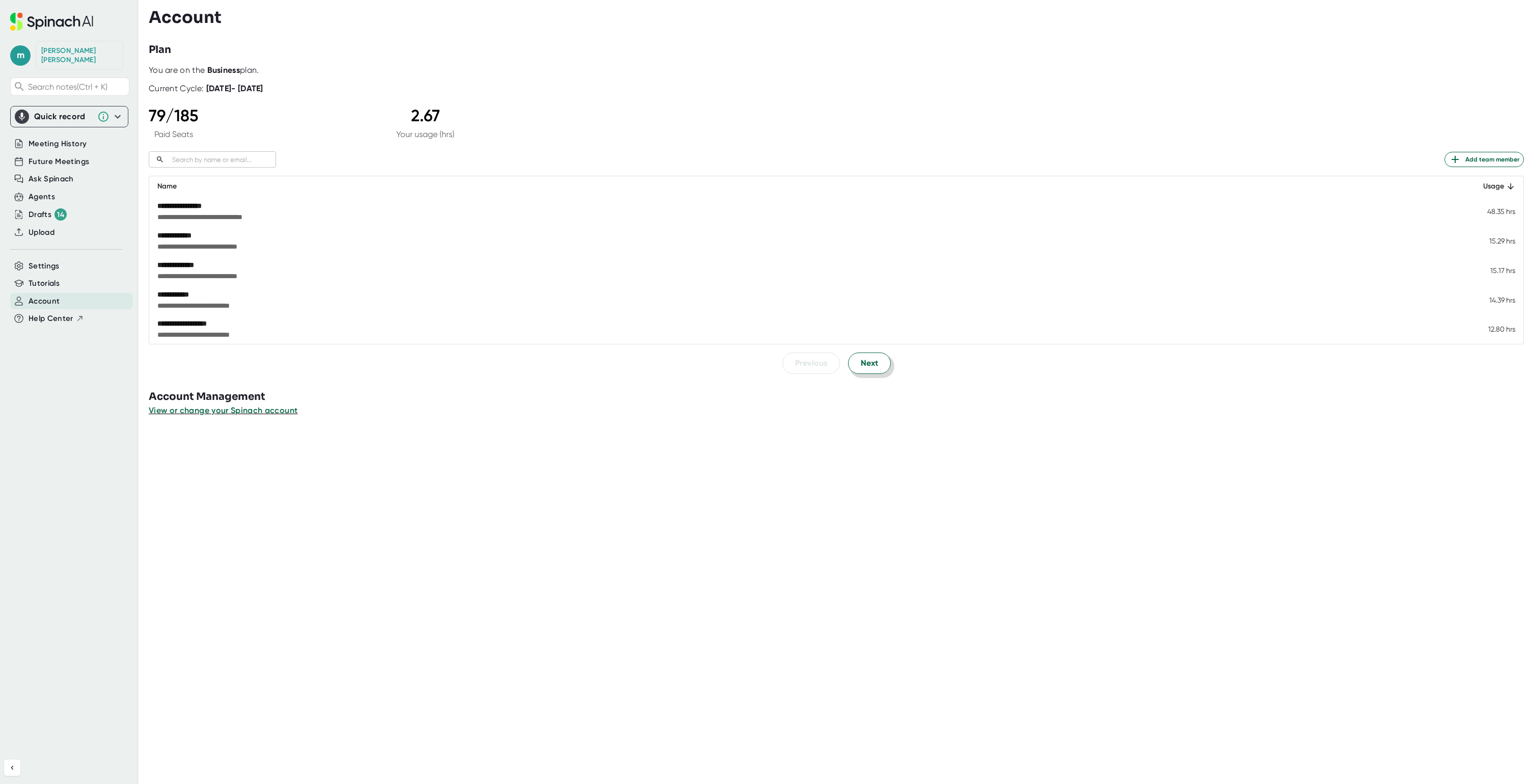
click at [874, 363] on button "Next" at bounding box center [869, 363] width 43 height 21
click at [861, 363] on span "Next" at bounding box center [869, 363] width 17 height 12
click at [817, 363] on span "Previous" at bounding box center [811, 363] width 32 height 12
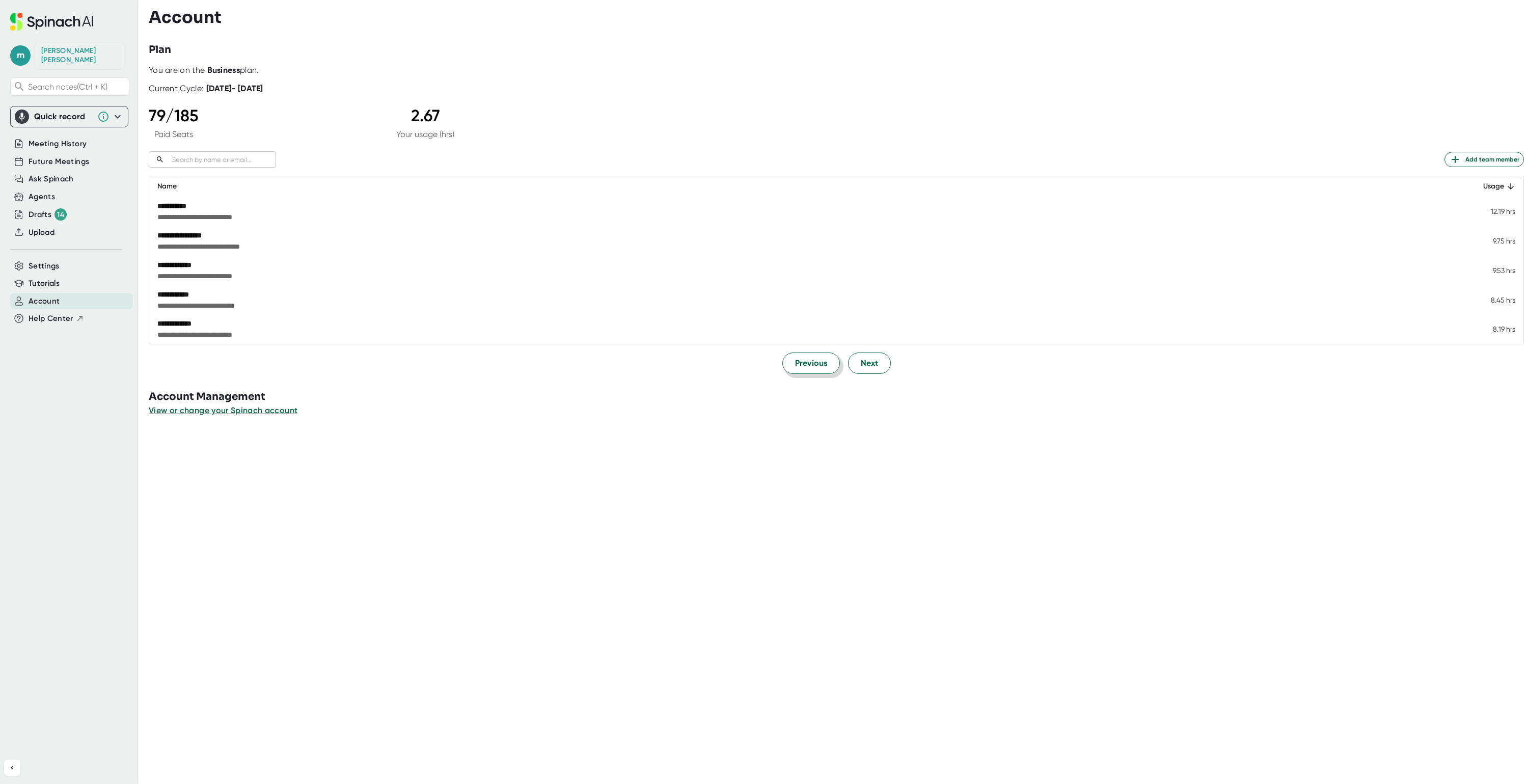
click at [817, 363] on span "Previous" at bounding box center [811, 363] width 32 height 12
click at [861, 365] on span "Next" at bounding box center [869, 363] width 17 height 12
click at [853, 365] on button "Next" at bounding box center [869, 363] width 43 height 21
click at [851, 365] on button "Next" at bounding box center [869, 363] width 43 height 21
click at [839, 369] on div "Previous Next" at bounding box center [836, 363] width 1375 height 21
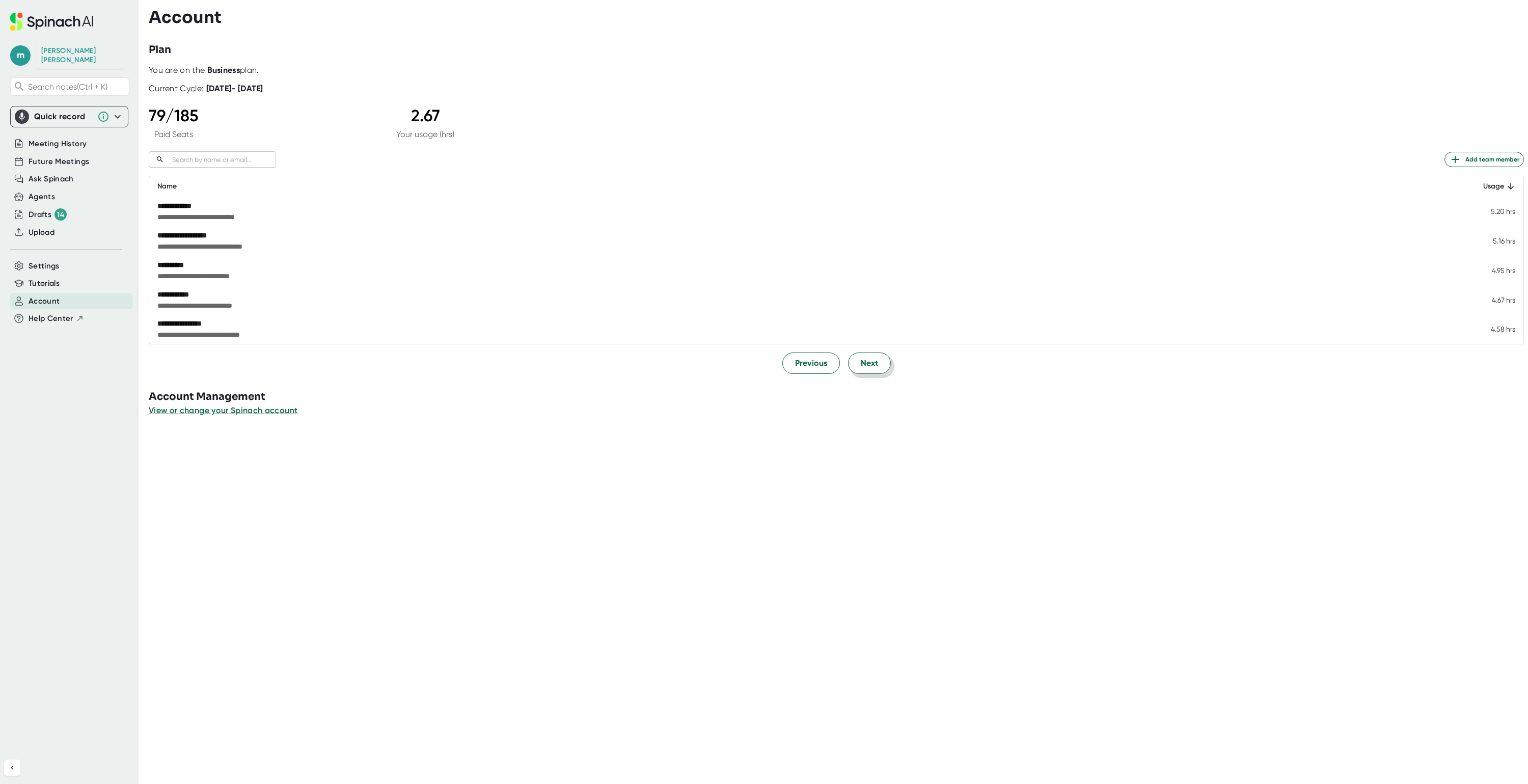
click at [848, 361] on button "Next" at bounding box center [869, 363] width 43 height 21
click at [849, 361] on button "Next" at bounding box center [869, 363] width 43 height 21
click at [785, 361] on button "Previous" at bounding box center [811, 363] width 57 height 21
click at [861, 367] on span "Next" at bounding box center [869, 363] width 17 height 12
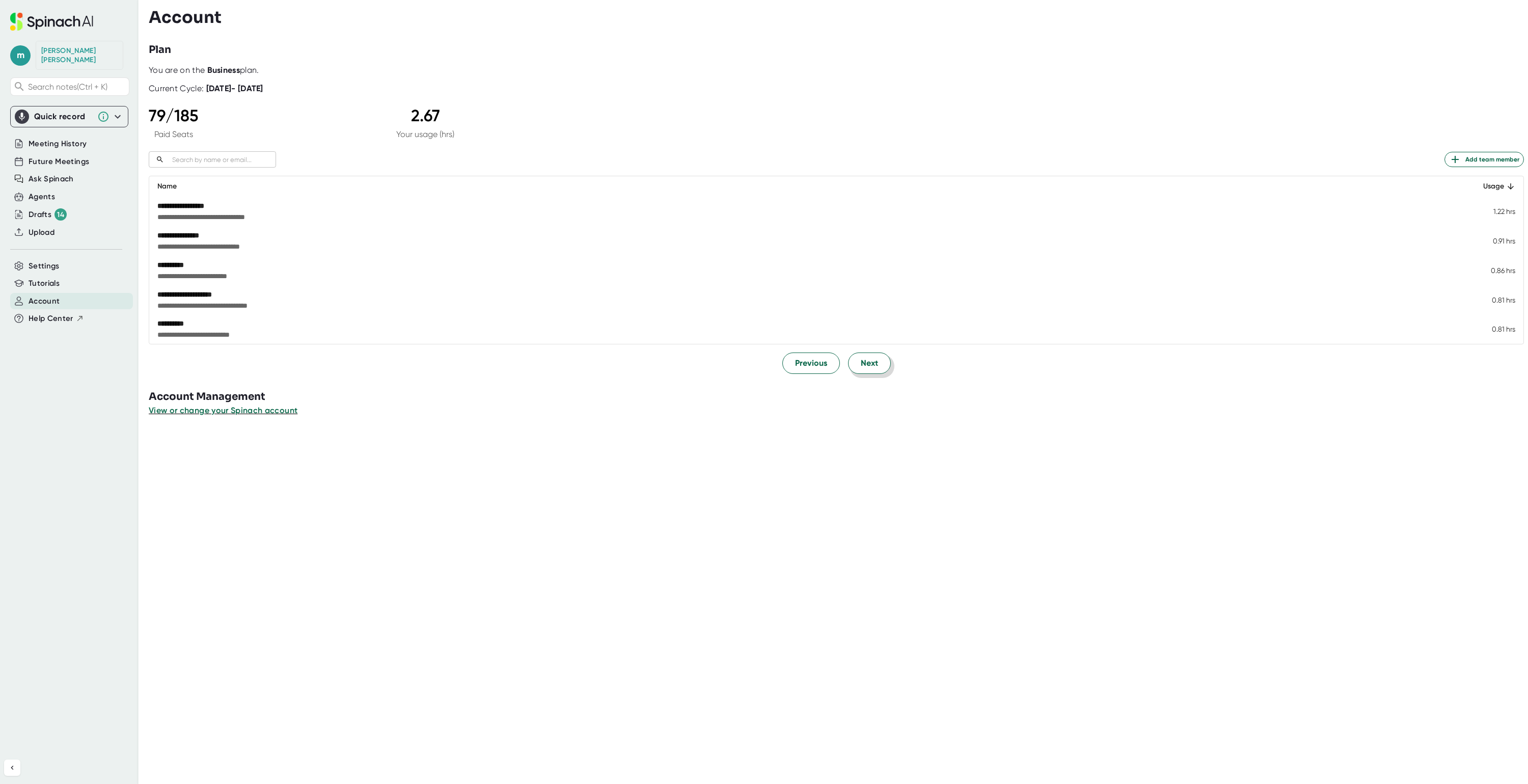
click at [861, 367] on span "Next" at bounding box center [869, 363] width 17 height 12
click at [32, 208] on div "Drafts 14" at bounding box center [47, 214] width 38 height 12
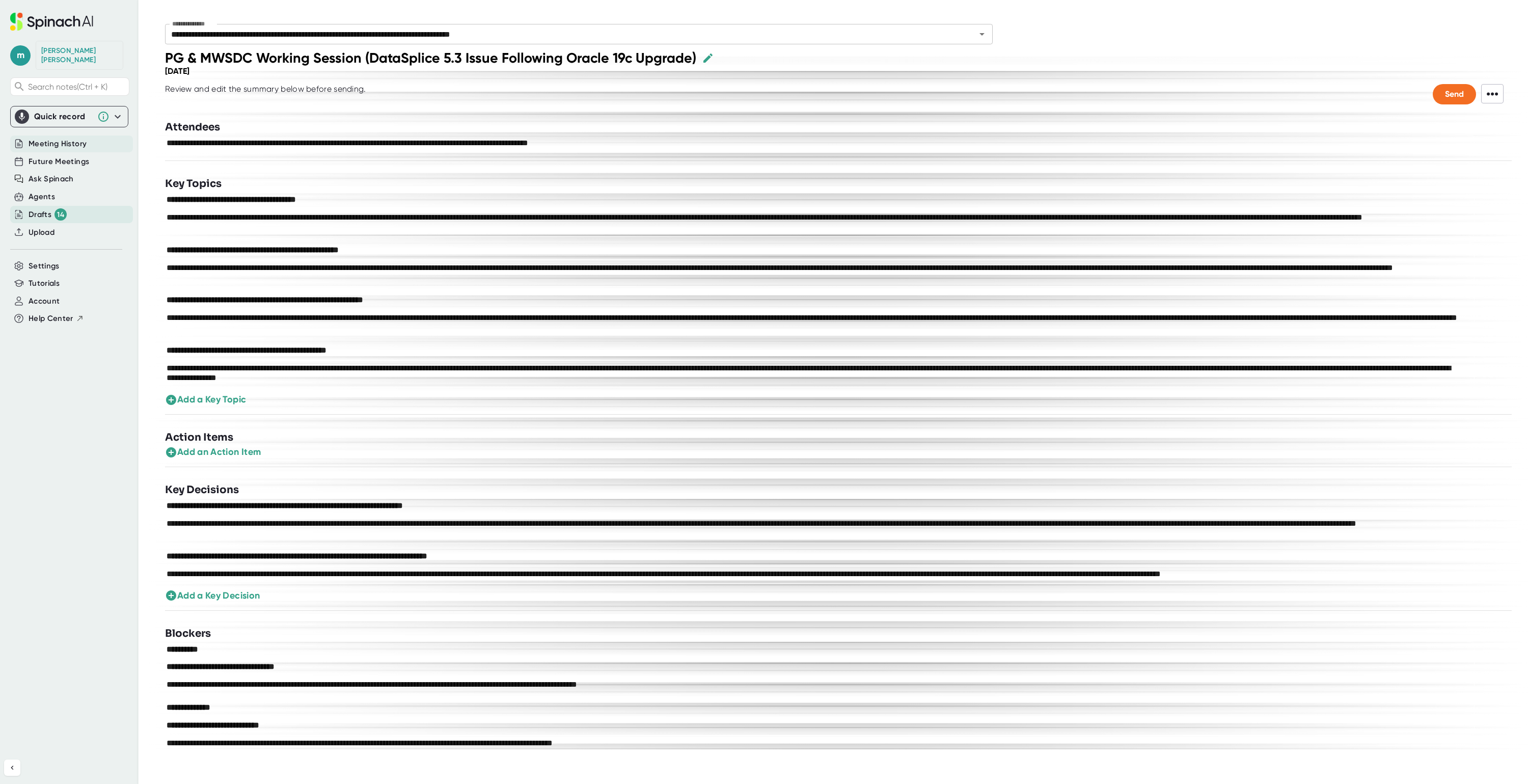
click at [69, 138] on span "Meeting History" at bounding box center [57, 144] width 58 height 12
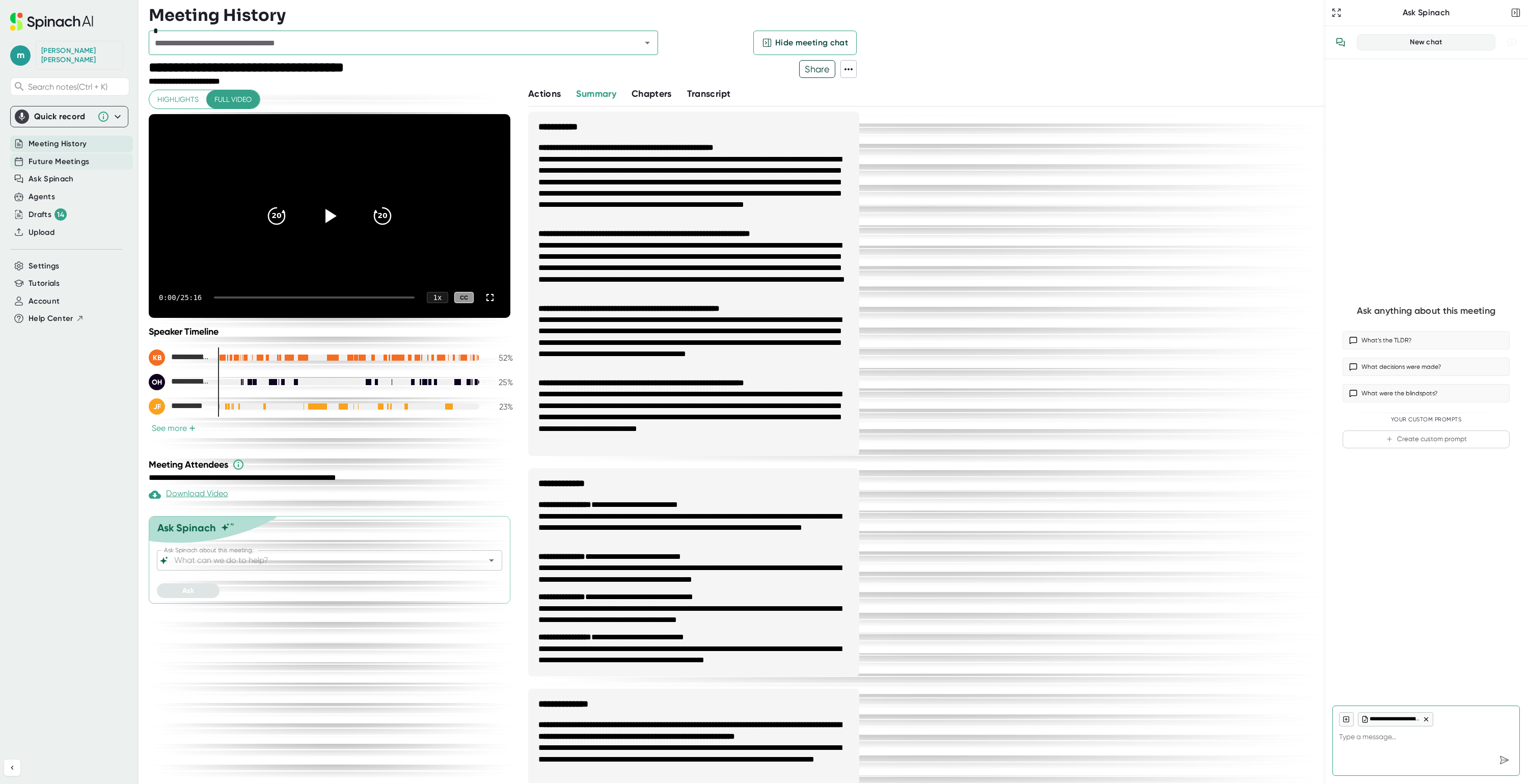
type textarea "x"
click at [69, 153] on div "Future Meetings" at bounding box center [71, 161] width 123 height 17
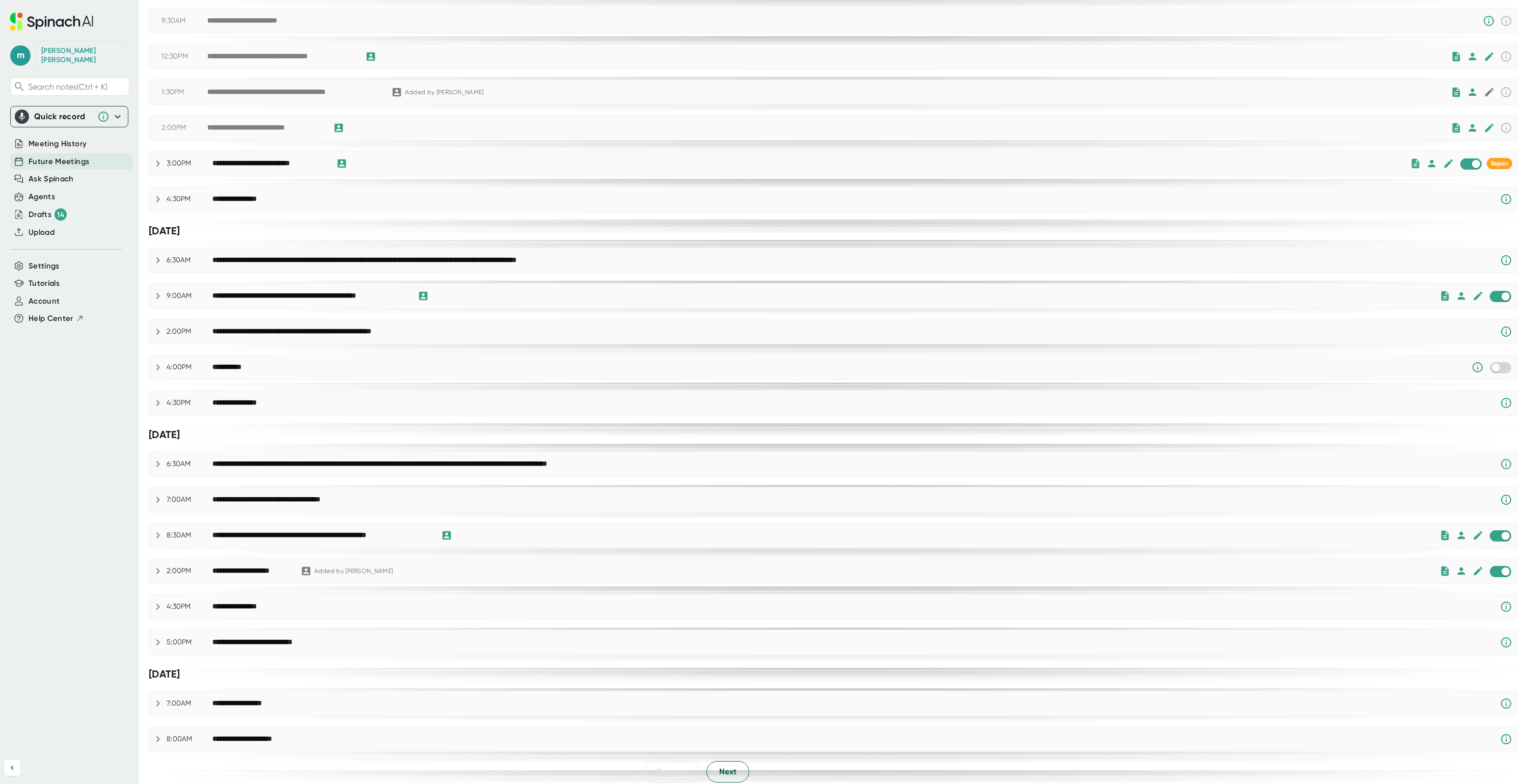
scroll to position [187, 0]
